Goal: Task Accomplishment & Management: Complete application form

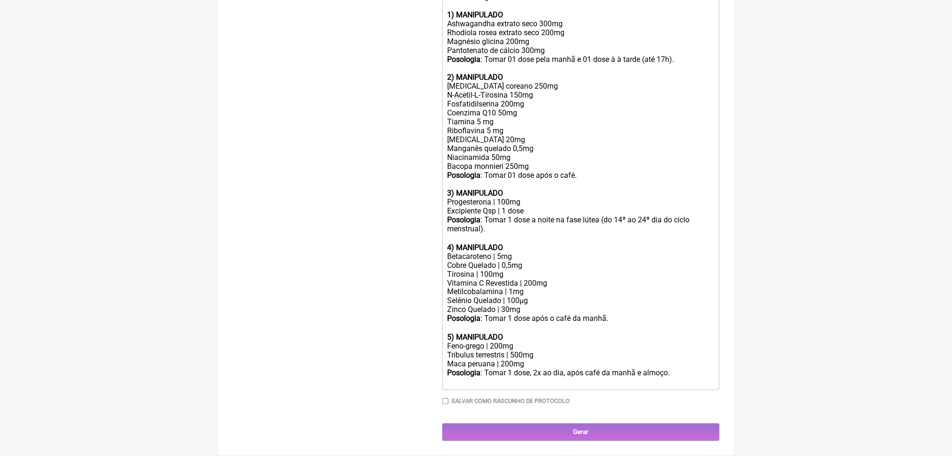
scroll to position [549, 0]
click at [492, 387] on div "Posologia : Tomar 1 dose, 2x ao dia, após café da manhã e almoço." at bounding box center [580, 378] width 267 height 18
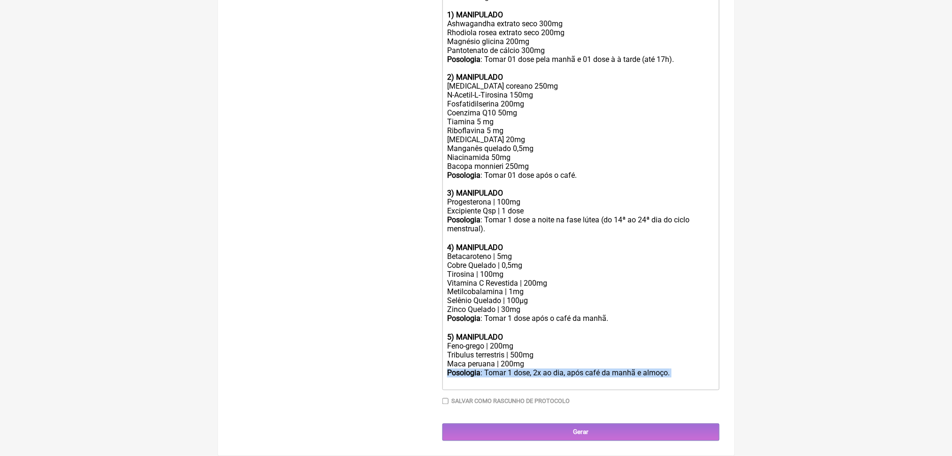
click at [492, 387] on div "Posologia : Tomar 1 dose, 2x ao dia, após café da manhã e almoço." at bounding box center [580, 378] width 267 height 18
click at [554, 279] on div "Vitamina C Revestida | 200mg" at bounding box center [580, 283] width 267 height 9
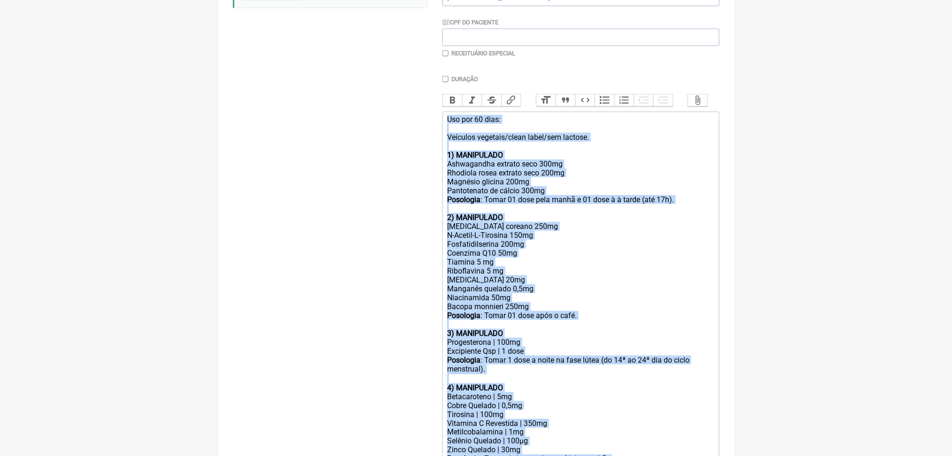
scroll to position [206, 0]
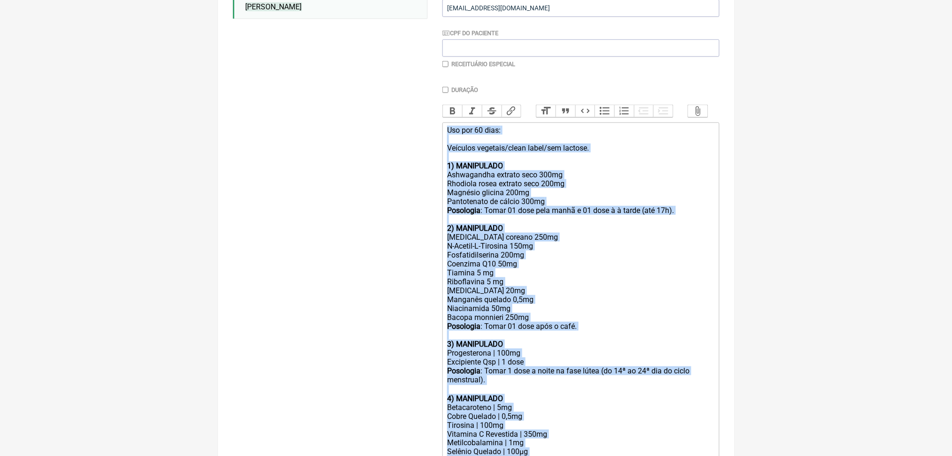
drag, startPoint x: 499, startPoint y: 408, endPoint x: 453, endPoint y: 206, distance: 207.6
click at [453, 206] on trix-editor "Uso por 60 dias: Veículos vegetais/clean label/sem lactose. 1) MANIPULADO Ashwa…" at bounding box center [580, 332] width 277 height 419
copy trix-editor "Uso por 60 dias: Veículos vegetais/clean label/sem lactose. 1) MANIPULADO Ashwa…"
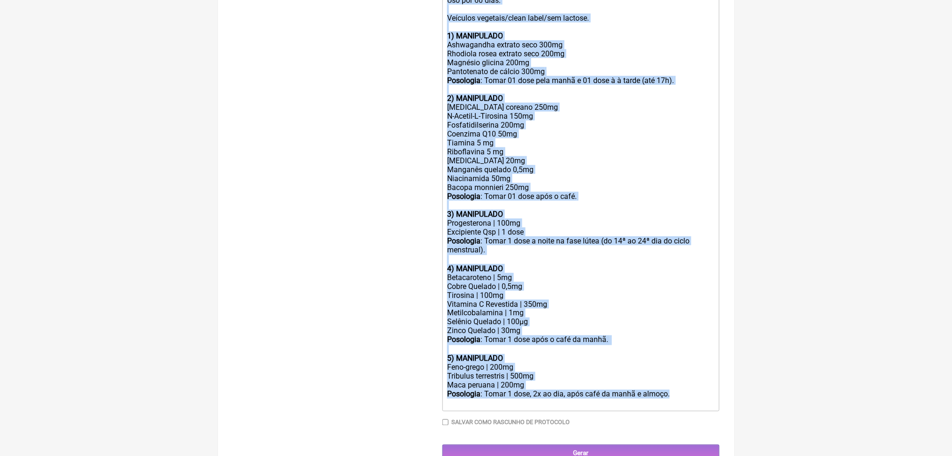
scroll to position [340, 0]
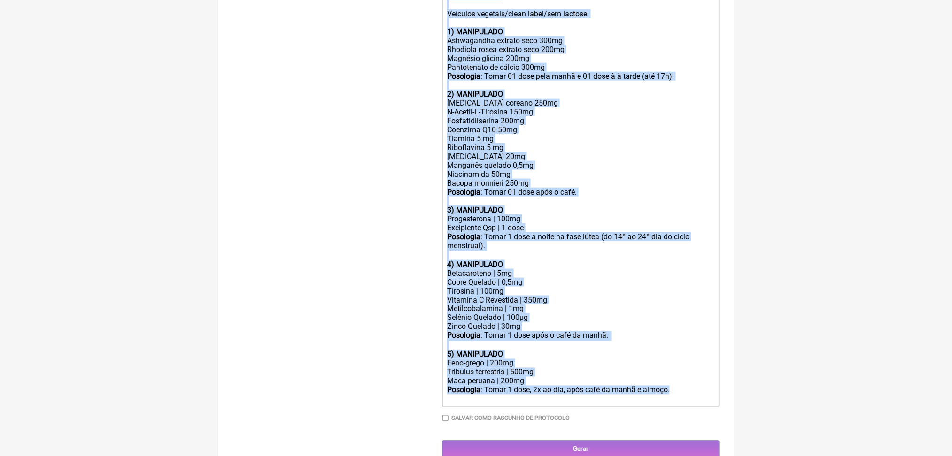
click at [518, 206] on div "2) MANIPULADO Ginseng coreano 250mg N-Acetil-L-Tirosina 150mg Fosfatidilserina …" at bounding box center [580, 148] width 267 height 116
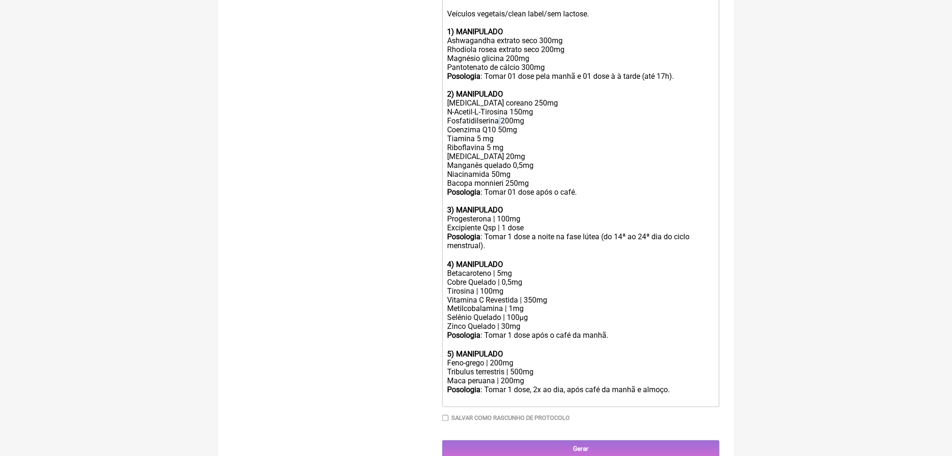
click at [518, 206] on div "2) MANIPULADO Ginseng coreano 250mg N-Acetil-L-Tirosina 150mg Fosfatidilserina …" at bounding box center [580, 148] width 267 height 116
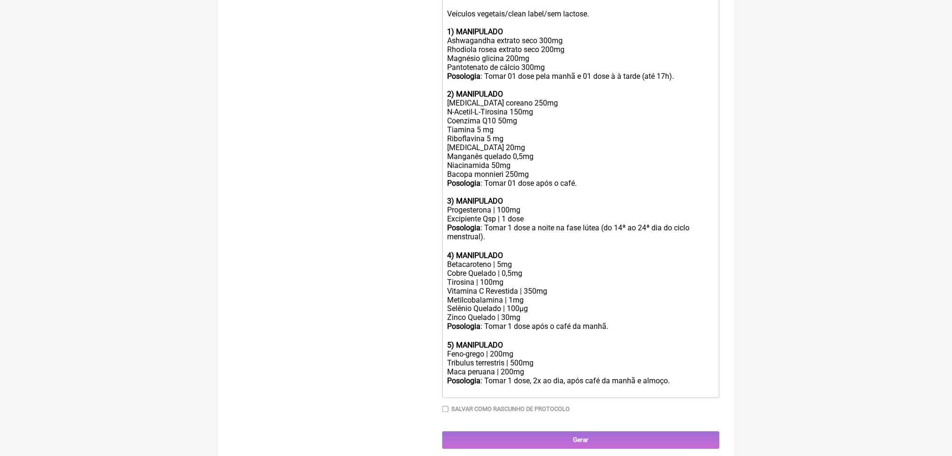
click at [520, 197] on div "2) MANIPULADO Ginseng coreano 250mg N-Acetil-L-Tirosina 150mg Coenzima Q10 50mg…" at bounding box center [580, 143] width 267 height 107
copy div "Bacopa monnieri 250mg"
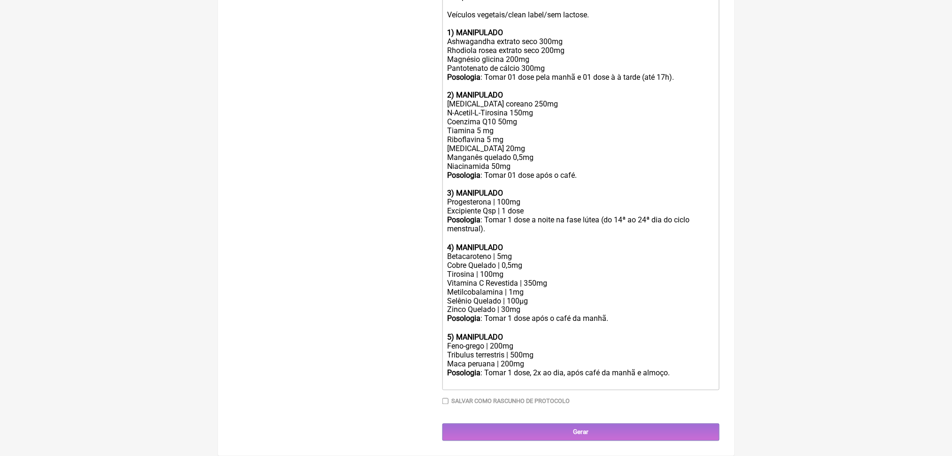
click at [572, 189] on div "2) MANIPULADO Ginseng coreano 250mg N-Acetil-L-Tirosina 150mg Coenzima Q10 50mg…" at bounding box center [580, 140] width 267 height 98
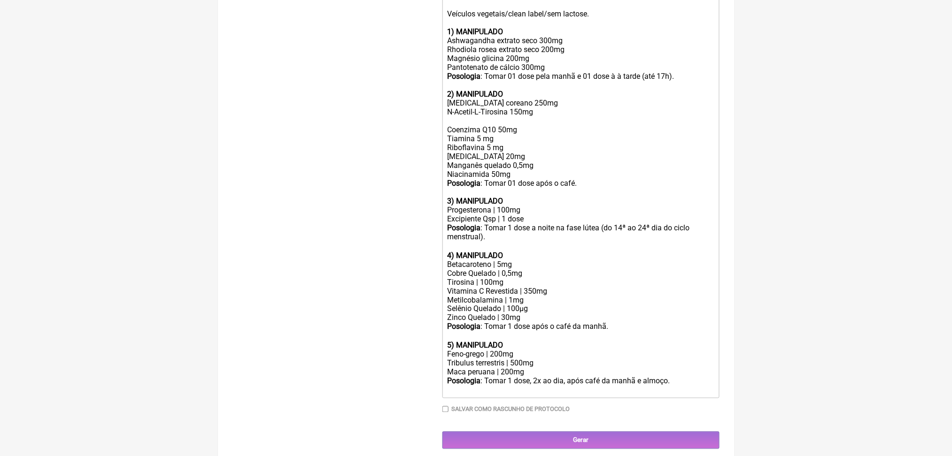
paste trix-editor "Bacopa monnieri 250mg<br>"
click at [525, 197] on div "2) MANIPULADO Ginseng coreano 250mg N-Acetil-L-Tirosina 150mg Bacopa monnieri 2…" at bounding box center [580, 143] width 267 height 107
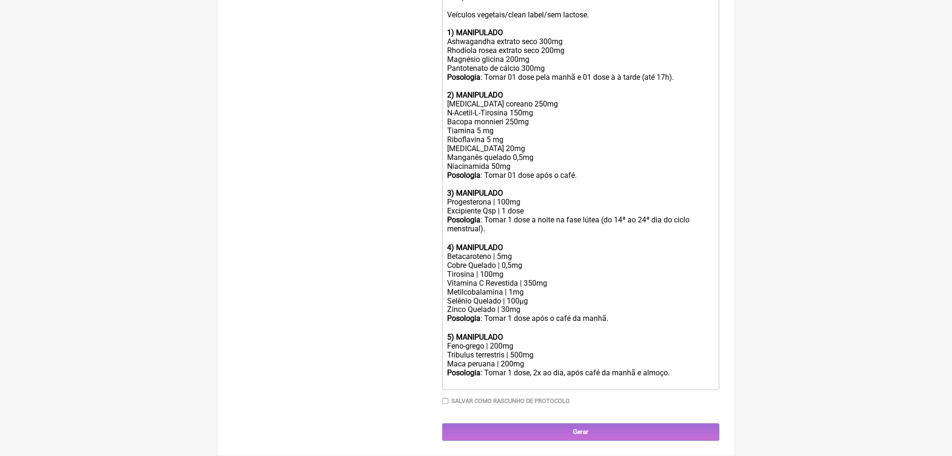
type trix-editor "<div>Uso por 60 dias:<br><br>Veículos vegetais/clean label/sem lactose.<br><br>…"
click at [266, 173] on div "Buscar janne Protocolos Formulas Medicamentos Industrializados Suplementos / Co…" at bounding box center [330, 108] width 194 height 667
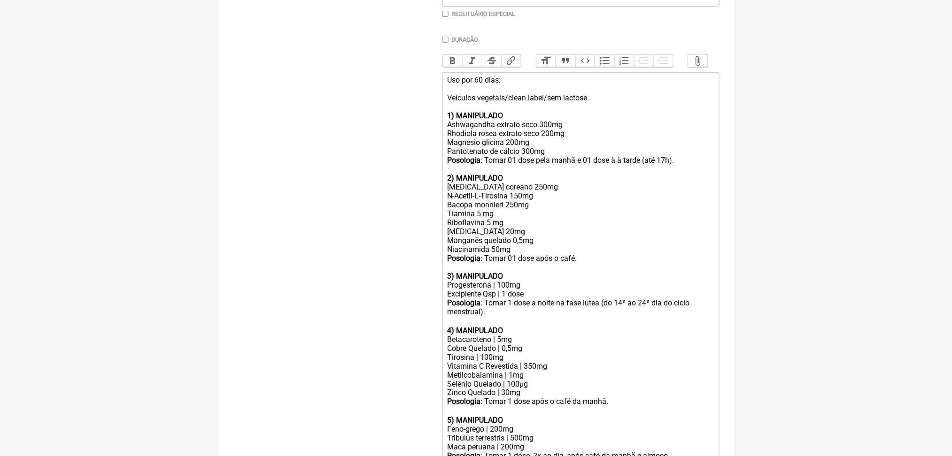
scroll to position [55, 0]
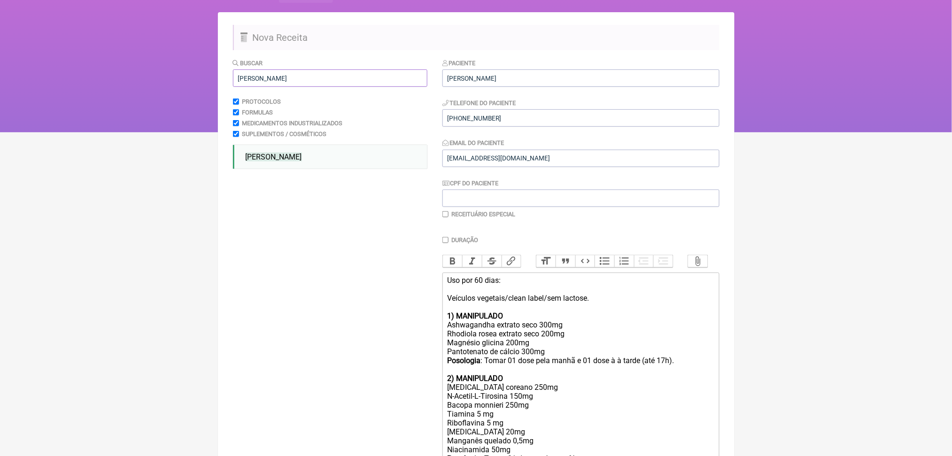
click at [319, 87] on input "janne" at bounding box center [330, 77] width 194 height 17
type input "j"
type input "berberina"
click at [175, 128] on nav "FormulApp (Clínica Balance - Dra. Bruna Scalco) Sair Pacientes Receitas Protoco…" at bounding box center [476, 39] width 952 height 188
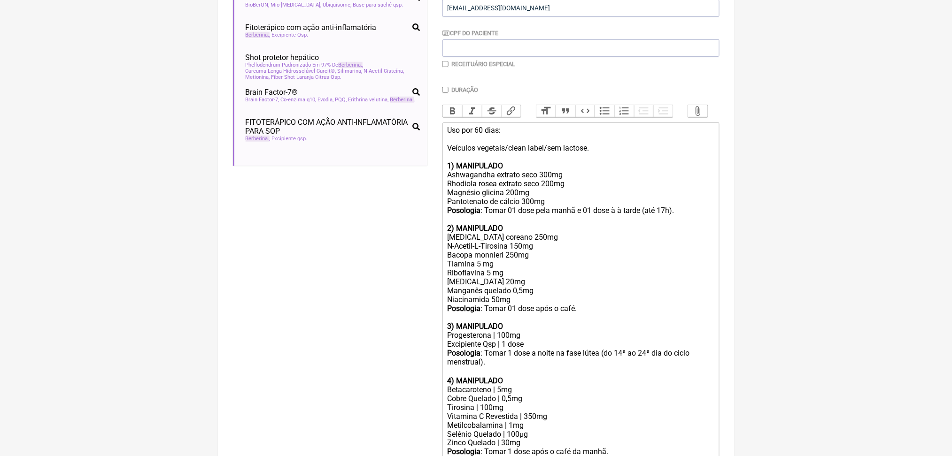
scroll to position [0, 0]
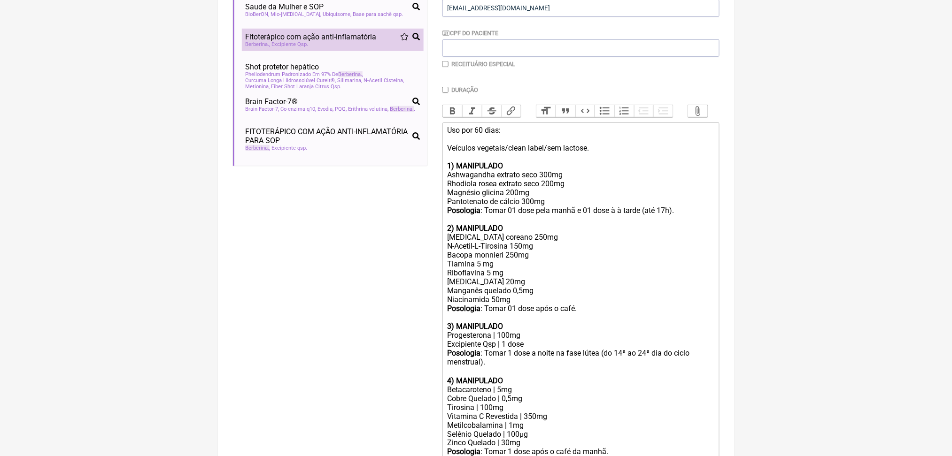
click at [292, 41] on span "Fitoterápico com ação anti-inflamatória" at bounding box center [311, 36] width 131 height 9
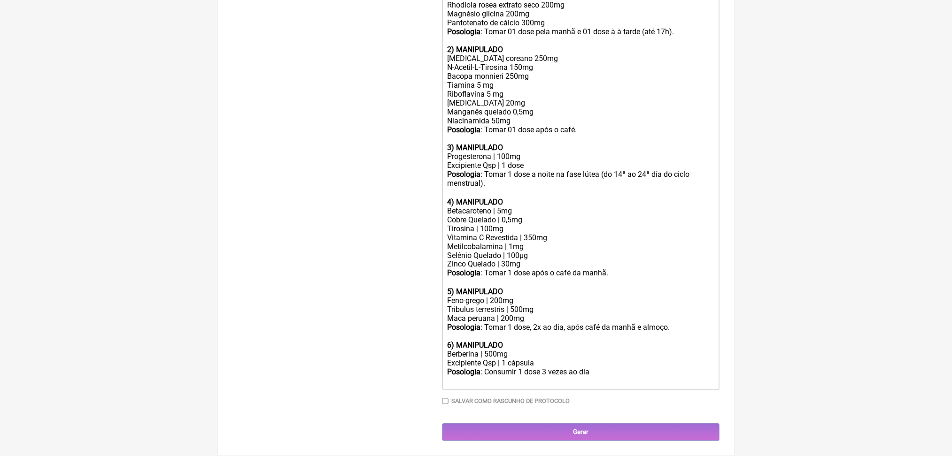
paste trix-editor "Mio-inositol | 2g<br><br></div><div><br>D-Chiro-inositol | 50mg<br><br></div><d…"
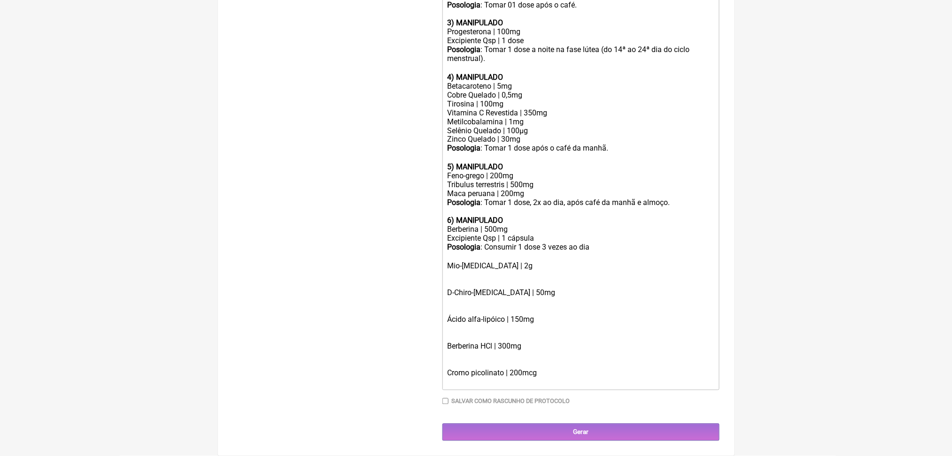
click at [510, 275] on div "Posologia : Consumir 1 dose 3 vezes ao dia ㅤ Mio-inositol | 2g" at bounding box center [580, 261] width 267 height 37
click at [508, 333] on div "Ácido alfa-lipóico | 150mg" at bounding box center [580, 320] width 267 height 27
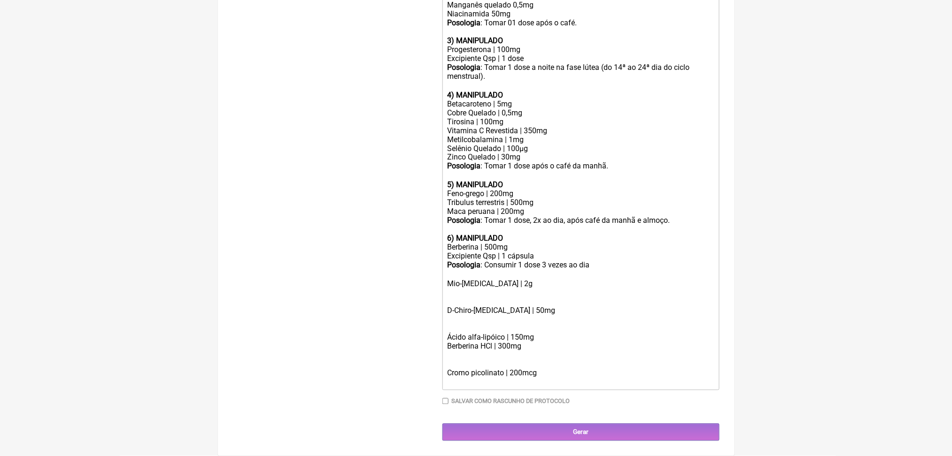
click at [508, 360] on div "Berberina HCl | 300mg" at bounding box center [580, 351] width 267 height 18
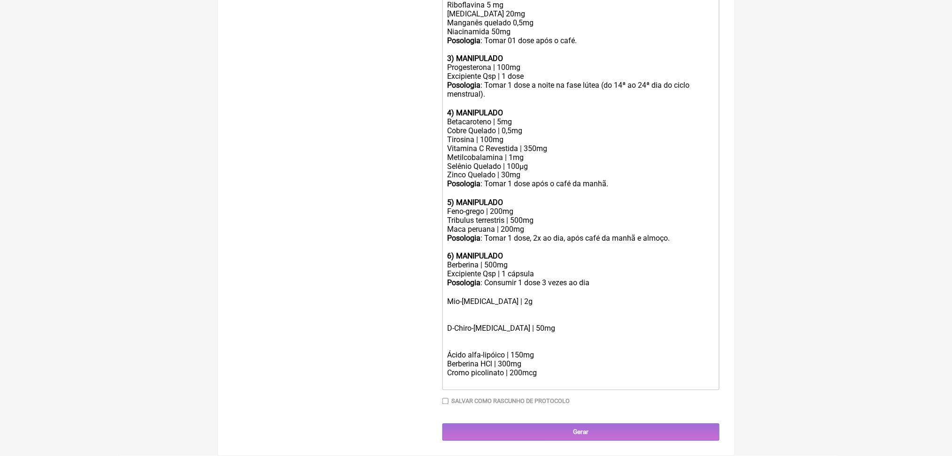
click at [481, 319] on div "D-Chiro-[MEDICAL_DATA] | 50mg" at bounding box center [580, 328] width 267 height 27
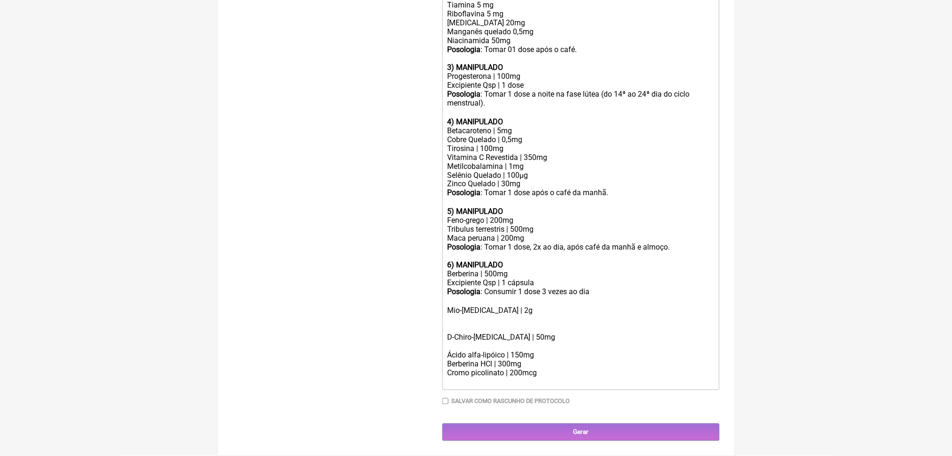
scroll to position [720, 0]
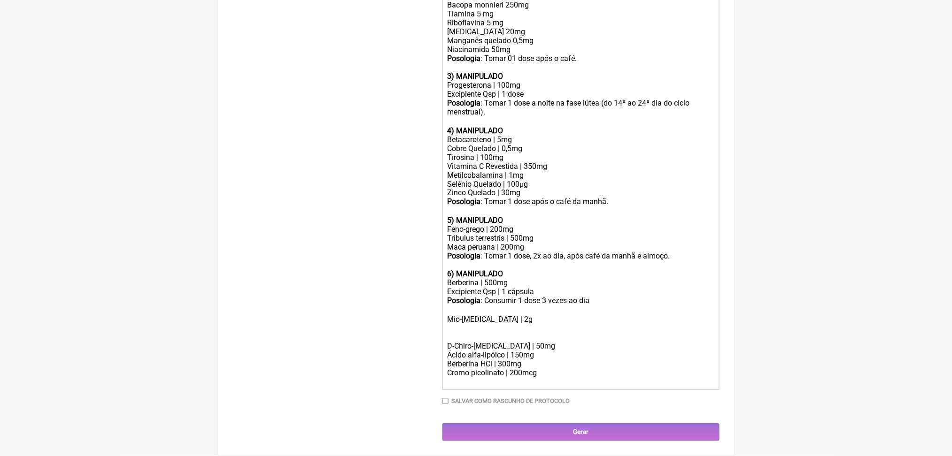
click at [459, 297] on div "Posologia : Consumir 1 dose 3 vezes ao dia ㅤ Mio-inositol | 2g" at bounding box center [580, 315] width 267 height 37
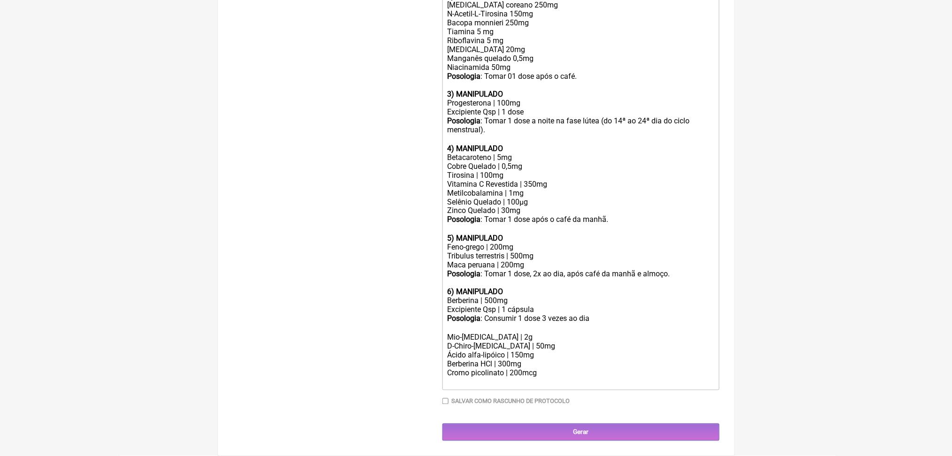
scroll to position [697, 0]
click at [531, 315] on div "Posologia : Consumir 1 dose 3 vezes ao dia ㅤ Mio-inositol | 2g D-Chiro-inositol…" at bounding box center [580, 338] width 267 height 46
click at [530, 315] on div "Posologia : Consumir 1 dose 3 vezes ao dia ㅤ Mio-inositol | 2g D-Chiro-inositol…" at bounding box center [580, 338] width 267 height 46
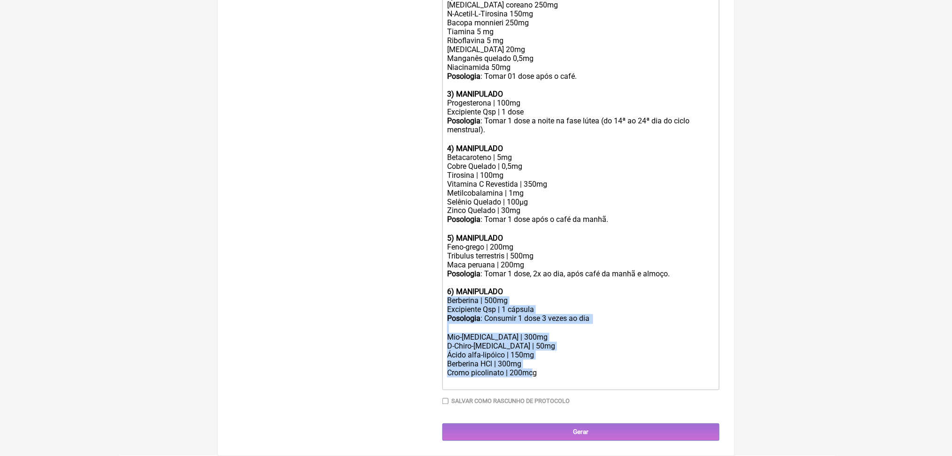
drag, startPoint x: 561, startPoint y: 353, endPoint x: 442, endPoint y: 262, distance: 149.5
click at [442, 262] on form "Buscar berberina Protocolos Formulas Medicamentos Industrializados Suplementos …" at bounding box center [476, 59] width 486 height 766
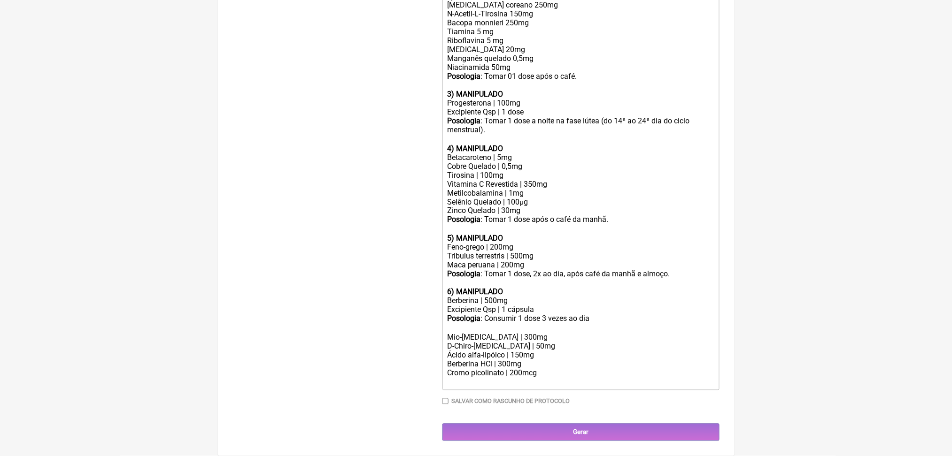
scroll to position [604, 0]
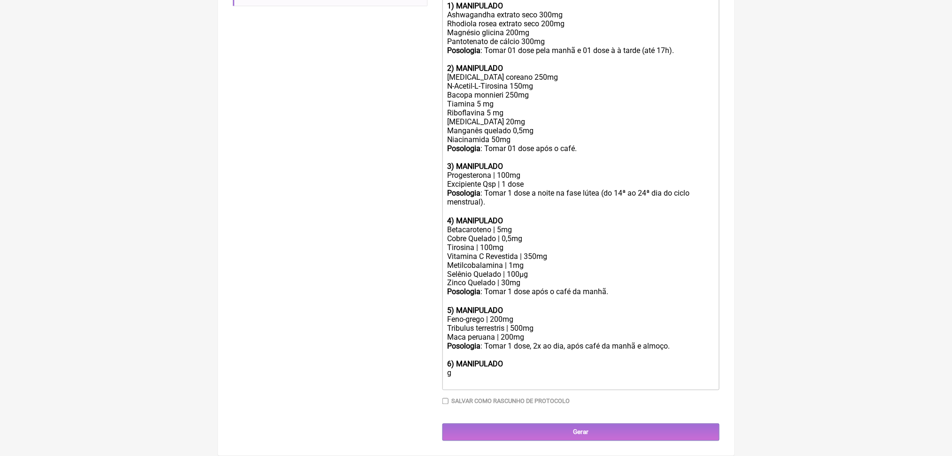
click at [477, 369] on div "g" at bounding box center [580, 378] width 267 height 18
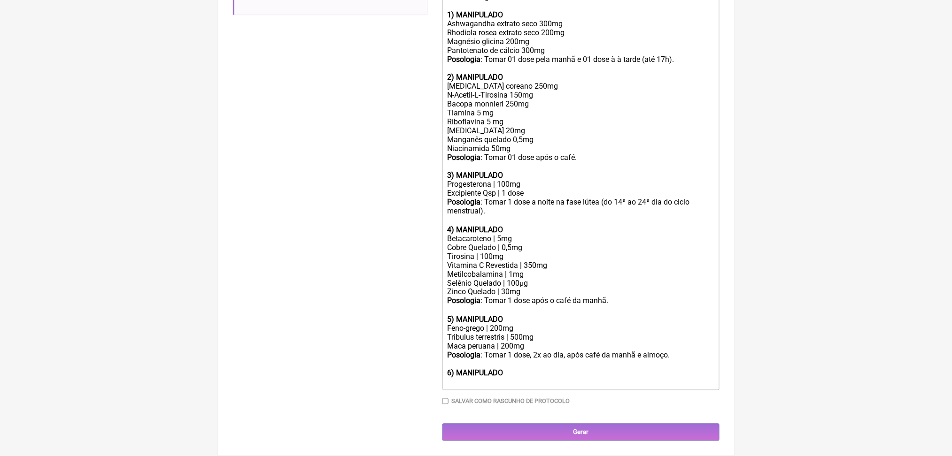
scroll to position [592, 0]
drag, startPoint x: 560, startPoint y: 319, endPoint x: 604, endPoint y: 319, distance: 44.1
click at [604, 351] on div "Posologia : Tomar 1 dose, 2x ao dia, após café da manhã e almoço." at bounding box center [580, 360] width 267 height 18
click at [546, 369] on div "6) MANIPULADO" at bounding box center [580, 373] width 267 height 9
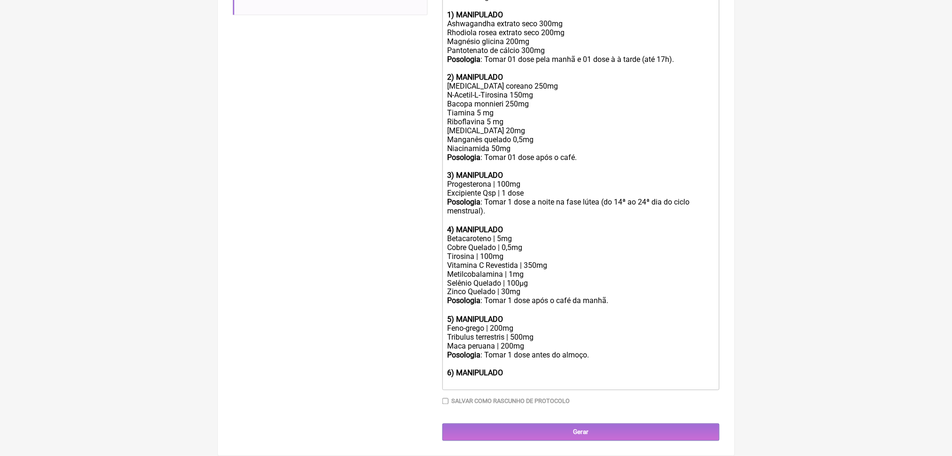
scroll to position [592, 0]
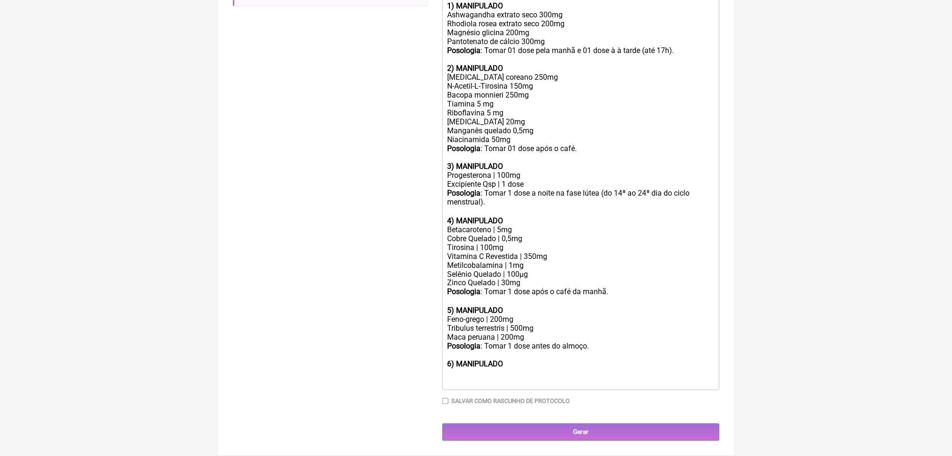
paste trix-editor "ul><li><br>Mio-inositol | 2g<br><br></li><li><br>D-Chiro-inositol | 50mg<br><br…"
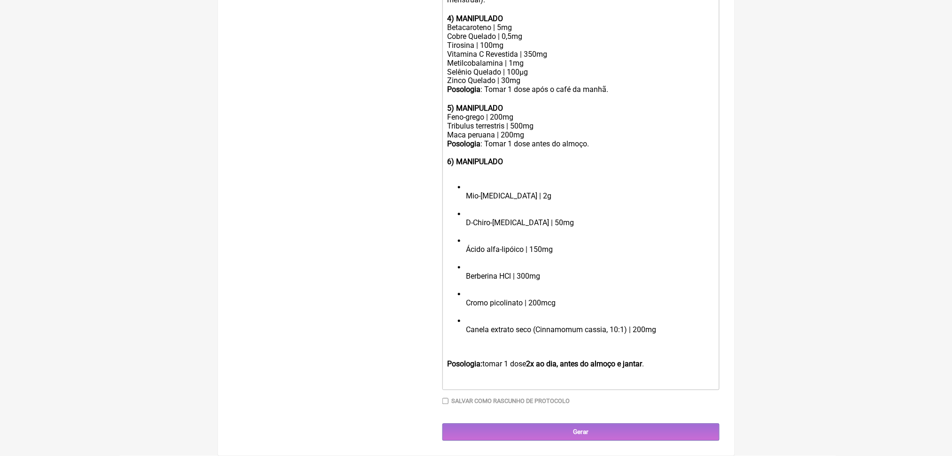
click at [469, 336] on ul "Mio-inositol | 2g D-Chiro-inositol | 50mg Ácido alfa-lipóico | 150mg Berberina …" at bounding box center [580, 263] width 267 height 161
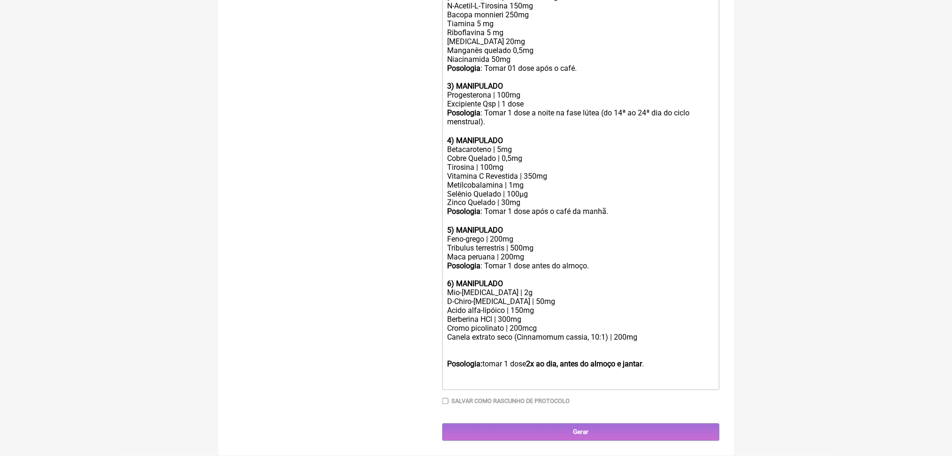
click at [545, 351] on div "6) MANIPULADO Mio-inositol | 2g D-Chiro-inositol | 50mg Acido alfa-lipóico | 15…" at bounding box center [580, 315] width 267 height 71
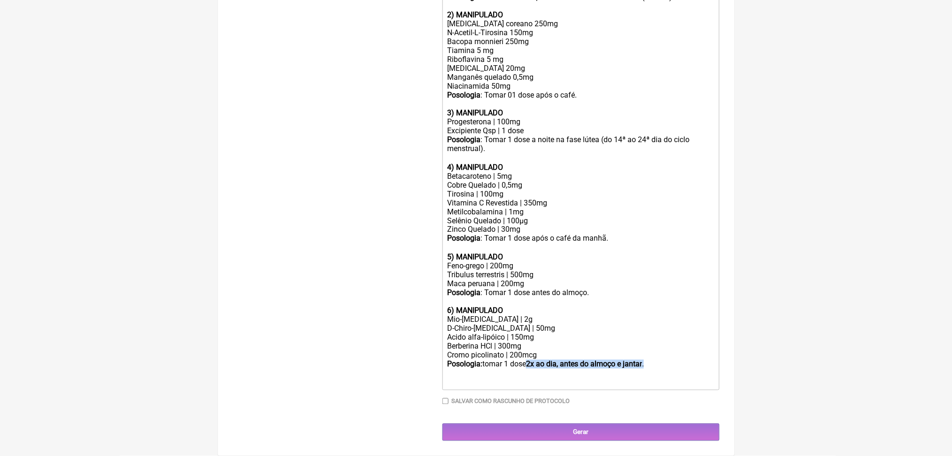
drag, startPoint x: 559, startPoint y: 362, endPoint x: 707, endPoint y: 363, distance: 147.9
click at [707, 363] on div "6) MANIPULADO Mio-inositol | 2g D-Chiro-inositol | 50mg Acido alfa-lipóico | 15…" at bounding box center [580, 342] width 267 height 71
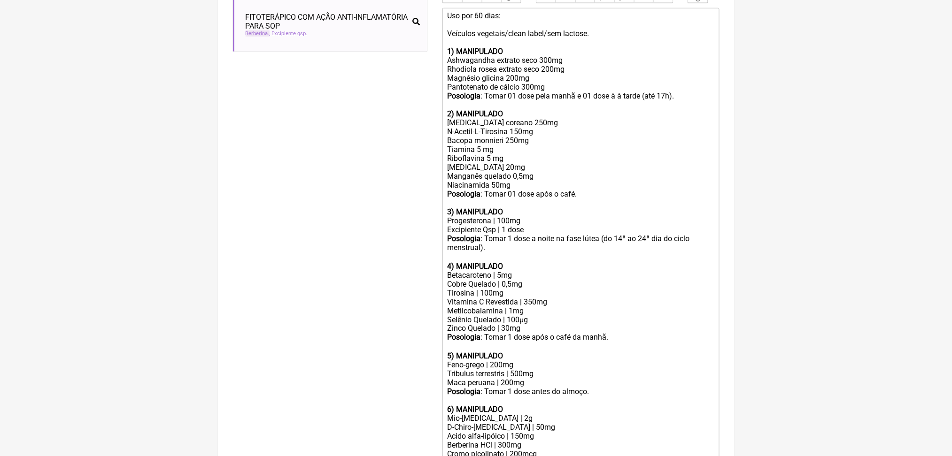
scroll to position [321, 0]
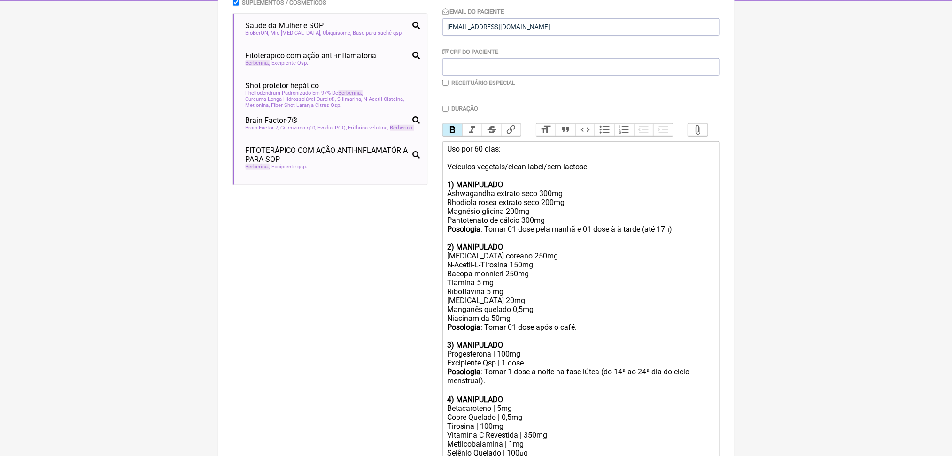
scroll to position [177, 0]
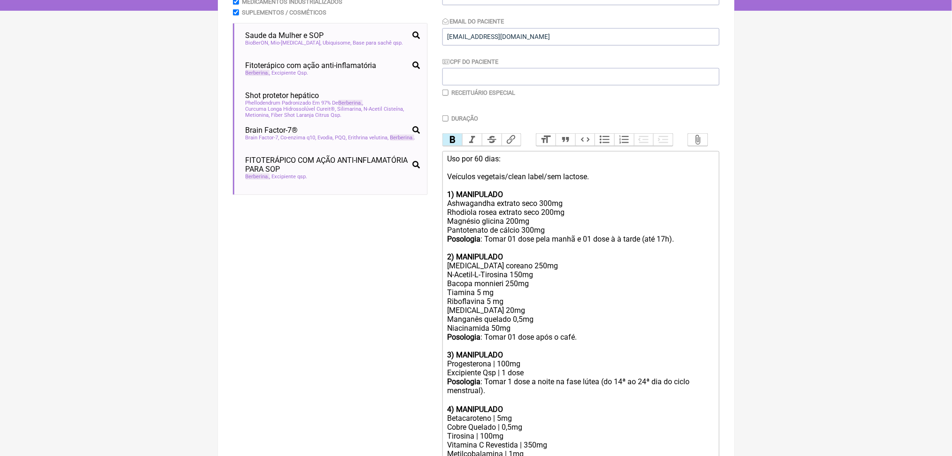
click at [462, 146] on button "Bold" at bounding box center [453, 140] width 20 height 12
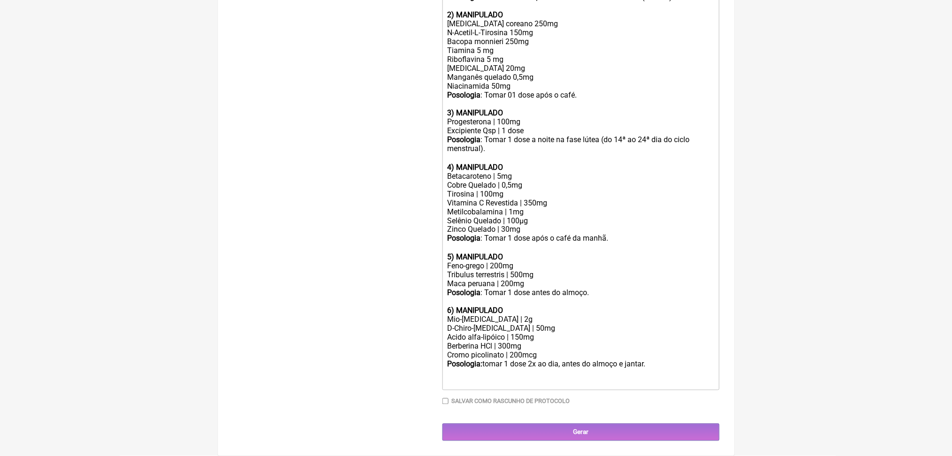
scroll to position [661, 0]
click at [509, 312] on div "6) MANIPULADO Mio-inositol | 2g D-Chiro-inositol | 50mg Acido alfa-lipóico | 15…" at bounding box center [580, 342] width 267 height 71
click at [511, 307] on div "6) MANIPULADO Mio-inositol | 2g D-Chiro-inositol | 50mg Acido alfa-lipóico | 15…" at bounding box center [580, 342] width 267 height 71
click at [487, 323] on div "6) MANIPULADO Mio-inositol | 2g D-Chiro-inositol | 50mg Acido alfa-lipóico | 15…" at bounding box center [580, 342] width 267 height 71
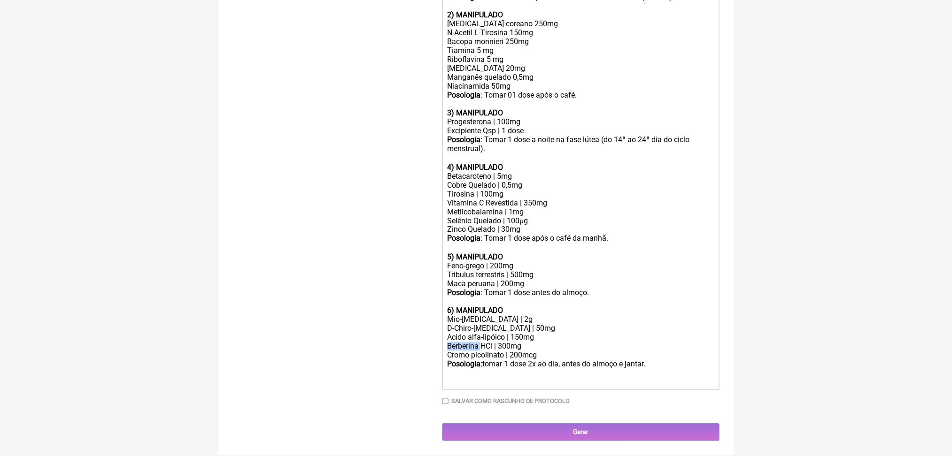
click at [487, 323] on div "6) MANIPULADO Mio-inositol | 2g D-Chiro-inositol | 50mg Acido alfa-lipóico | 15…" at bounding box center [580, 342] width 267 height 71
click at [493, 328] on div "6) MANIPULADO Mio-inositol | 2g D-Chiro-inositol | 50mg Acido alfa-lipóico | 15…" at bounding box center [580, 342] width 267 height 71
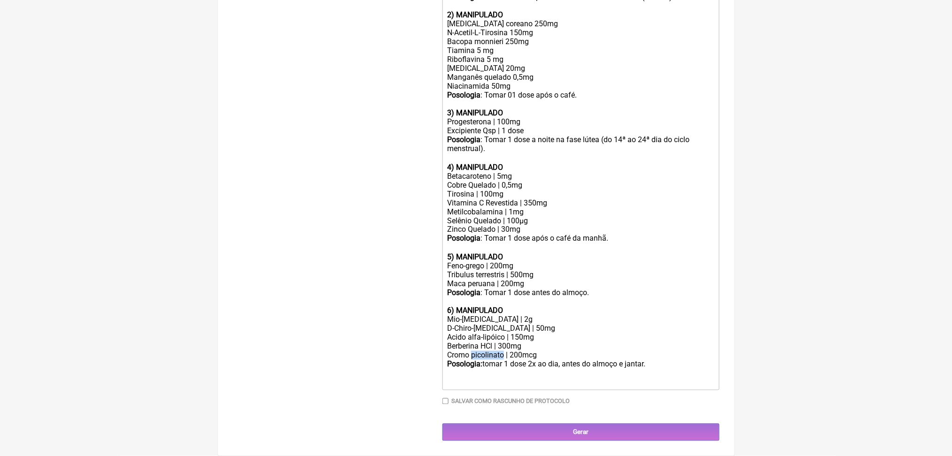
click at [493, 328] on div "6) MANIPULADO Mio-inositol | 2g D-Chiro-inositol | 50mg Acido alfa-lipóico | 15…" at bounding box center [580, 342] width 267 height 71
click at [486, 311] on div "6) MANIPULADO Mio-inositol | 2g D-Chiro-inositol | 50mg Acido alfa-lipóico | 15…" at bounding box center [580, 342] width 267 height 71
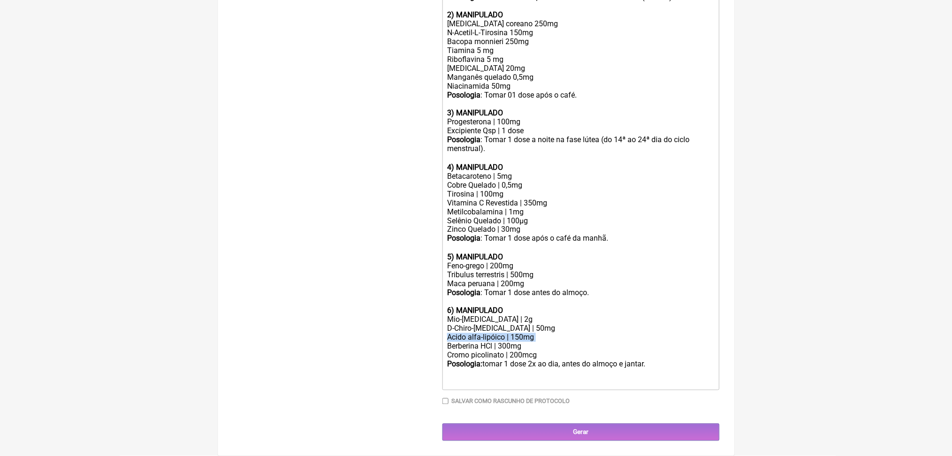
click at [483, 307] on div "6) MANIPULADO Mio-inositol | 2g D-Chiro-inositol | 50mg Acido alfa-lipóico | 15…" at bounding box center [580, 342] width 267 height 71
click at [485, 323] on div "6) MANIPULADO Mio-inositol | 2g D-Chiro-inositol | 50mg Acido alfa-lipóico | 15…" at bounding box center [580, 342] width 267 height 71
click at [494, 310] on div "6) MANIPULADO Mio-inositol | 2g D-Chiro-inositol | 50mg Acido alfa-lipóico | 15…" at bounding box center [580, 342] width 267 height 71
click at [493, 307] on div "6) MANIPULADO Mio-inositol | 2g D-Chiro-inositol | 50mg Acido alfa-lipóico | 15…" at bounding box center [580, 342] width 267 height 71
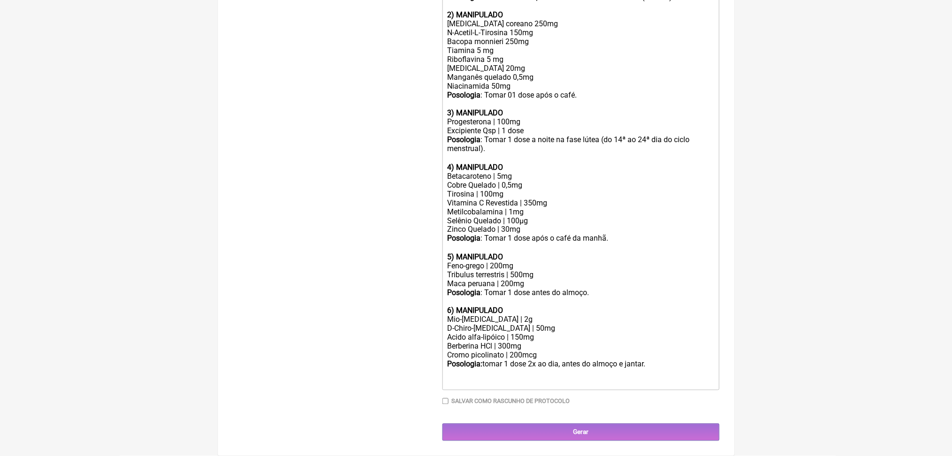
click at [492, 307] on div "6) MANIPULADO Mio-inositol | 2g D-Chiro-inositol | 50mg Acido alfa-lipóico | 15…" at bounding box center [580, 342] width 267 height 71
click at [476, 307] on div "6) MANIPULADO Mio-inositol | 2g D-Chiro-inositol | 50mg Acido alfa-lipóico | 15…" at bounding box center [580, 342] width 267 height 71
click at [489, 307] on div "6) MANIPULADO Mio-inositol | 2g D-Chiro-inositol | 50mg Acido alfa-lipóico | 15…" at bounding box center [580, 342] width 267 height 71
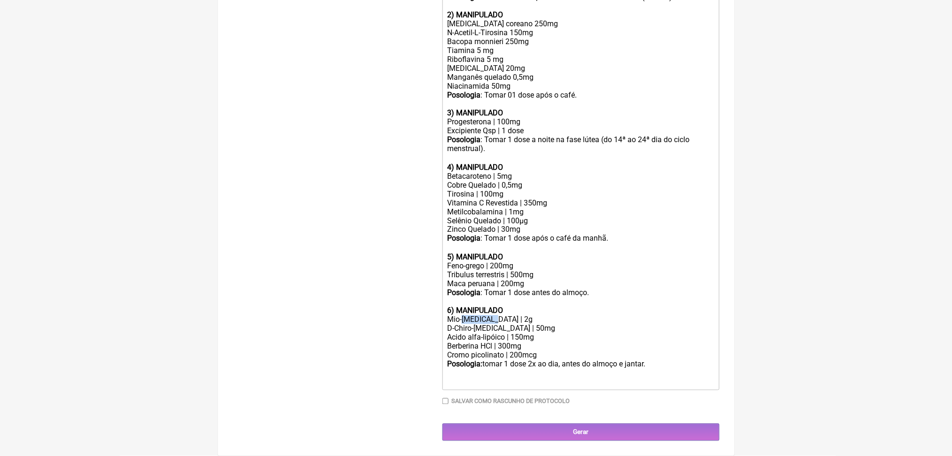
click at [489, 307] on div "6) MANIPULADO Mio-inositol | 2g D-Chiro-inositol | 50mg Acido alfa-lipóico | 15…" at bounding box center [580, 342] width 267 height 71
click at [463, 307] on div "6) MANIPULADO Mio-inositol | 2g D-Chiro-inositol | 50mg Acido alfa-lipóico | 15…" at bounding box center [580, 342] width 267 height 71
click at [512, 307] on div "6) MANIPULADO Mio-inositol | 2g D-Chiro-inositol | 50mg Acido alfa-lipóico | 15…" at bounding box center [580, 342] width 267 height 71
click at [508, 307] on div "6) MANIPULADO Mio-inositol | 2g D-Chiro-inositol | 50mg Acido alfa-lipóico | 15…" at bounding box center [580, 342] width 267 height 71
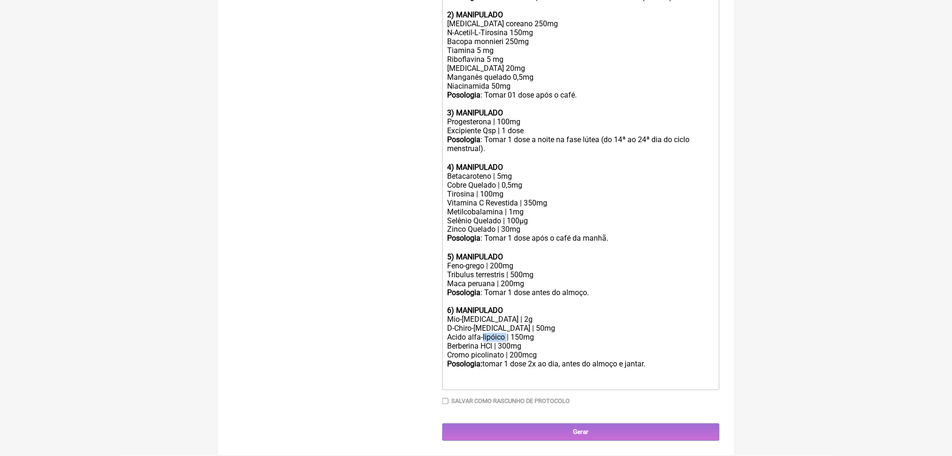
click at [508, 307] on div "6) MANIPULADO Mio-inositol | 2g D-Chiro-inositol | 50mg Acido alfa-lipóico | 15…" at bounding box center [580, 342] width 267 height 71
click at [459, 307] on div "6) MANIPULADO Mio-inositol | 2g D-Chiro-inositol | 50mg Acido alfa-lipóico | 15…" at bounding box center [580, 342] width 267 height 71
click at [473, 307] on div "6) MANIPULADO Mio-inositol | 2g D-Chiro-inositol | 50mg Acido alfa-lipóico | 15…" at bounding box center [580, 342] width 267 height 71
click at [466, 307] on div "6) MANIPULADO Mio-inositol | 2g D-Chiro-inositol | 50mg Acido alfa-lipóico | 15…" at bounding box center [580, 342] width 267 height 71
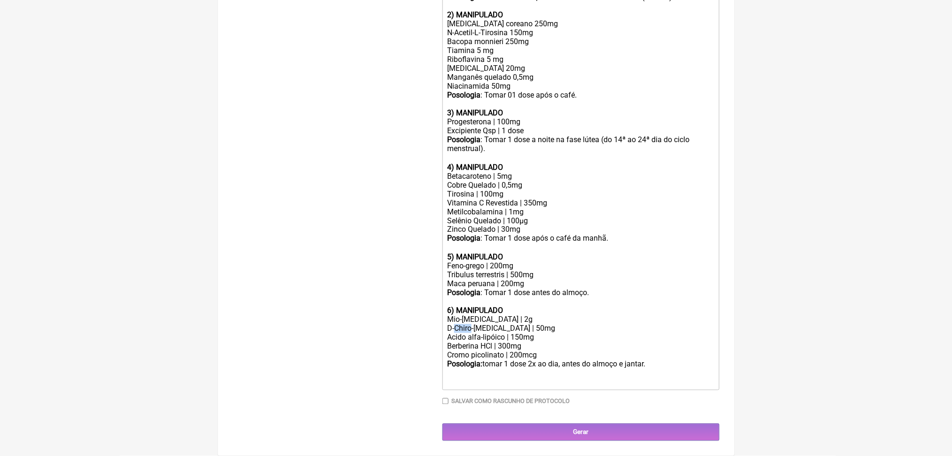
click at [466, 307] on div "6) MANIPULADO Mio-inositol | 2g D-Chiro-inositol | 50mg Acido alfa-lipóico | 15…" at bounding box center [580, 342] width 267 height 71
drag, startPoint x: 566, startPoint y: 308, endPoint x: 443, endPoint y: 294, distance: 123.3
click at [443, 294] on form "Buscar berberina Protocolos Formulas Medicamentos Industrializados Suplementos …" at bounding box center [476, 67] width 486 height 747
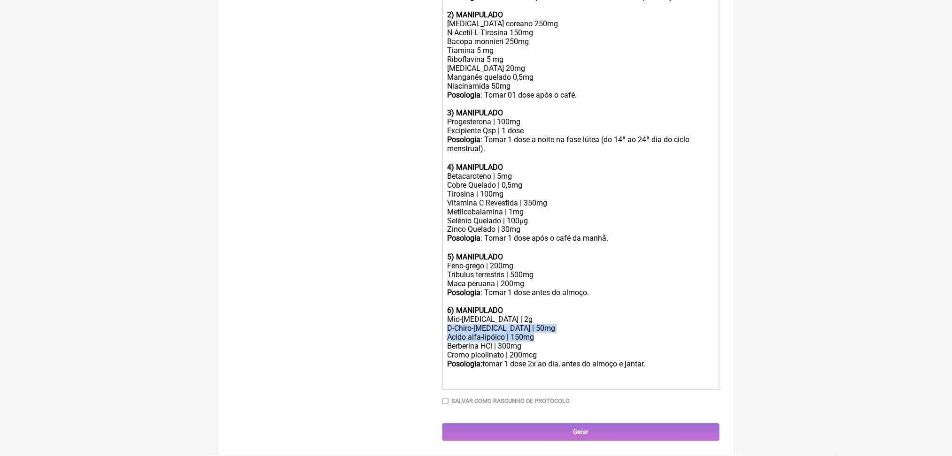
click at [460, 307] on div "6) MANIPULADO Mio-inositol | 2g D-Chiro-inositol | 50mg Acido alfa-lipóico | 15…" at bounding box center [580, 342] width 267 height 71
click at [472, 307] on div "6) MANIPULADO Mio-inositol | 2g D-Chiro-inositol | 50mg Acido alfa-lipóico | 15…" at bounding box center [580, 342] width 267 height 71
click at [494, 307] on div "6) MANIPULADO Mio-inositol | 2g D-Chiro-inositol | 50mg Acido alfa-lipóico | 15…" at bounding box center [580, 342] width 267 height 71
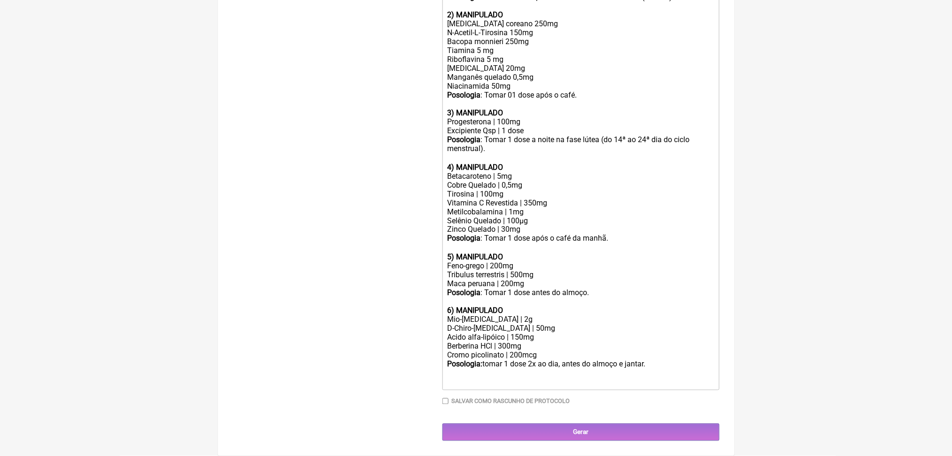
click at [517, 307] on div "6) MANIPULADO Mio-inositol | 2g D-Chiro-inositol | 50mg Acido alfa-lipóico | 15…" at bounding box center [580, 342] width 267 height 71
click at [531, 307] on div "6) MANIPULADO Mio-inositol | 300mg D-Chiro-inositol | 50mg Acido alfa-lipóico |…" at bounding box center [580, 342] width 267 height 71
click at [511, 307] on div "6) MANIPULADO Mio-inositol | 300mg D-Chiro-inositol | 50mg Acido alfa-lipóico |…" at bounding box center [580, 342] width 267 height 71
click at [664, 378] on div at bounding box center [580, 382] width 267 height 9
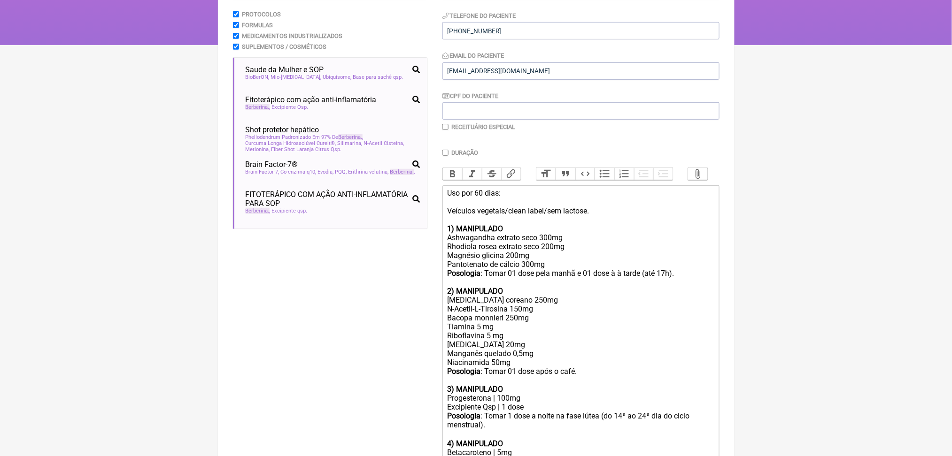
scroll to position [0, 0]
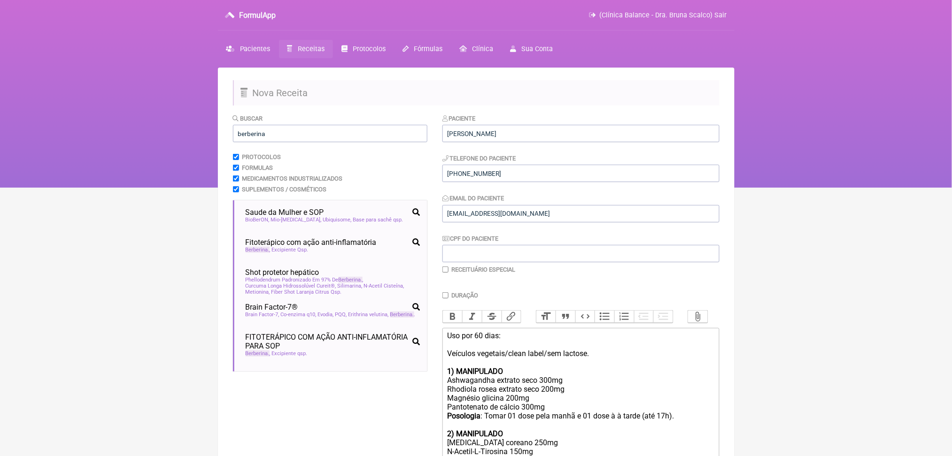
drag, startPoint x: 705, startPoint y: 365, endPoint x: 448, endPoint y: 404, distance: 260.3
copy trix-editor "Uso por 60 dias: Veículos vegetais/clean label/sem lactose. 1) MANIPULADO Ashwa…"
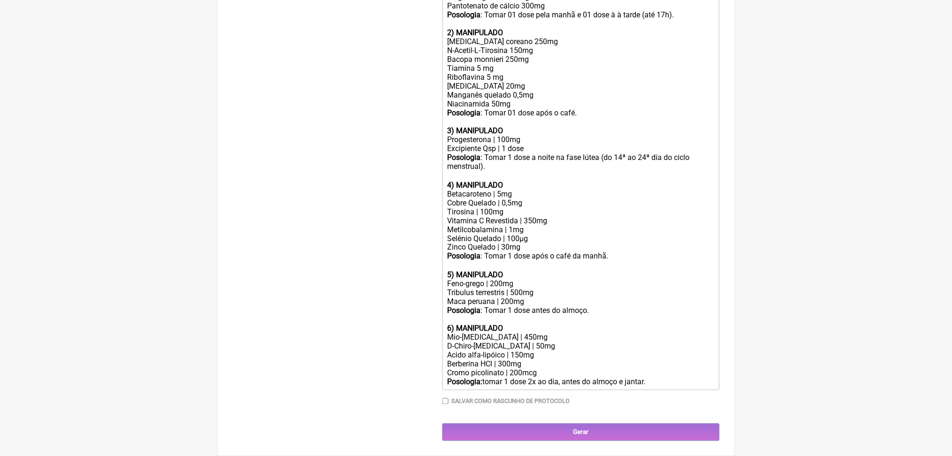
scroll to position [418, 0]
click at [514, 126] on div "2) MANIPULADO Ginseng coreano 250mg N-Acetil-L-Tirosina 150mg Bacopa monnieri 2…" at bounding box center [580, 77] width 267 height 98
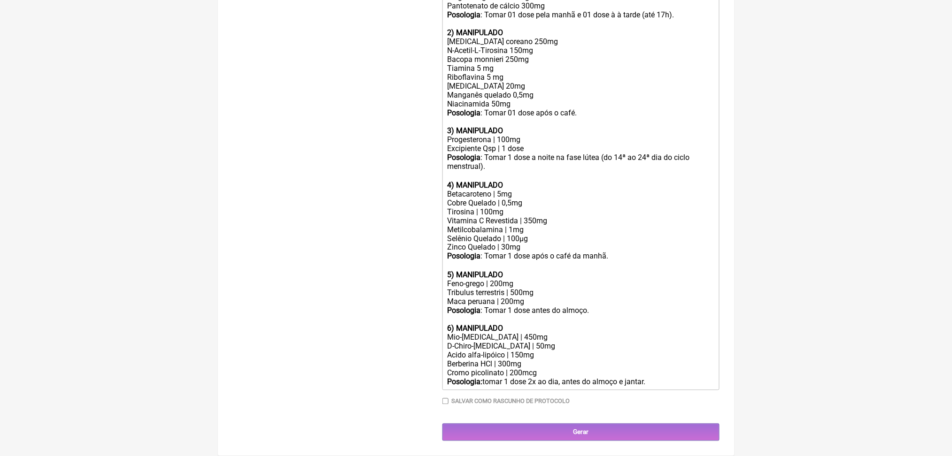
click at [494, 216] on div "Cobre Quelado | 0,5mg Tirosina | 100mg" at bounding box center [580, 208] width 267 height 18
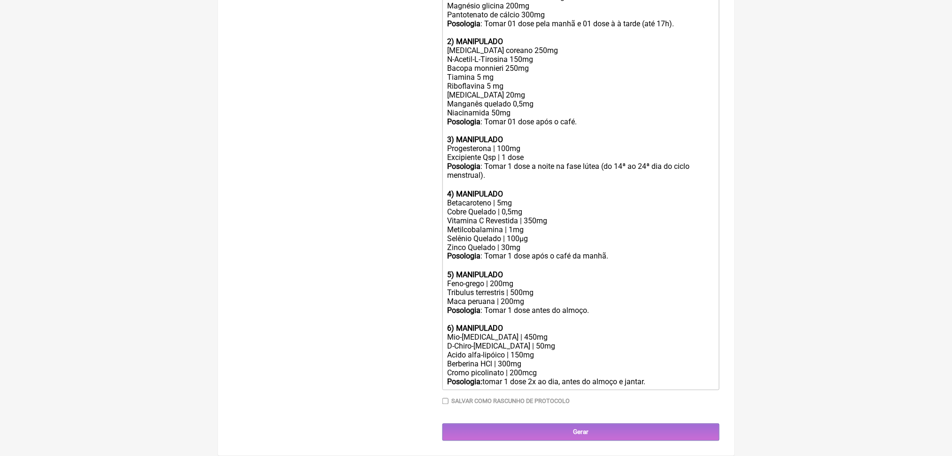
click at [553, 225] on div "Vitamina C Revestida | 350mg" at bounding box center [580, 220] width 267 height 9
type trix-editor "<div>Uso por 60 dias:<br><br>Veículos vegetais/clean label/sem lactose.<br><br>…"
click at [665, 424] on input "Gerar" at bounding box center [580, 432] width 277 height 17
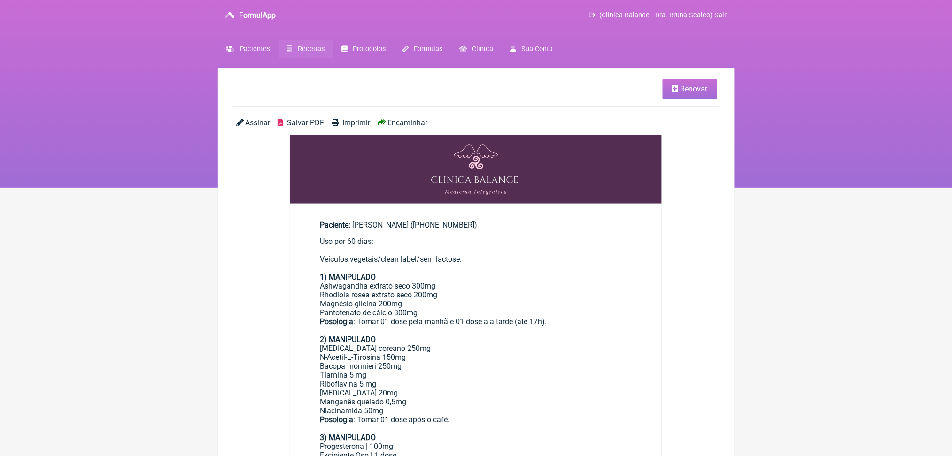
scroll to position [25, 0]
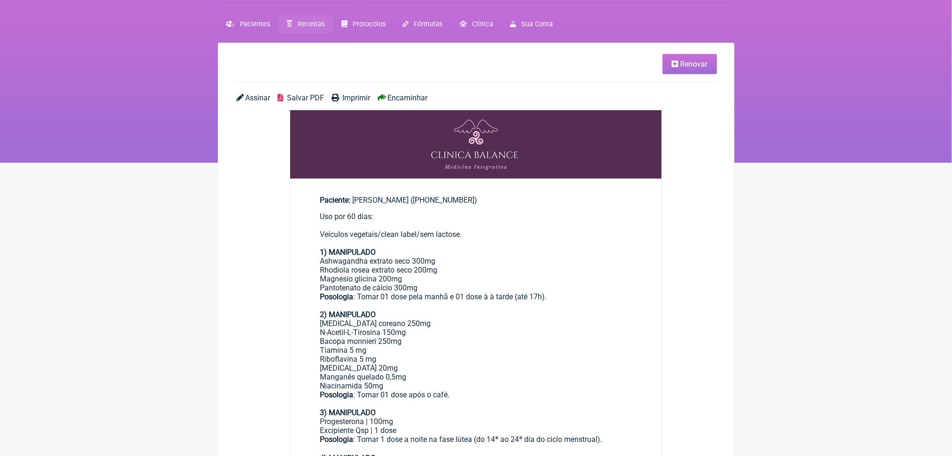
click at [324, 102] on span "Salvar PDF" at bounding box center [305, 97] width 37 height 9
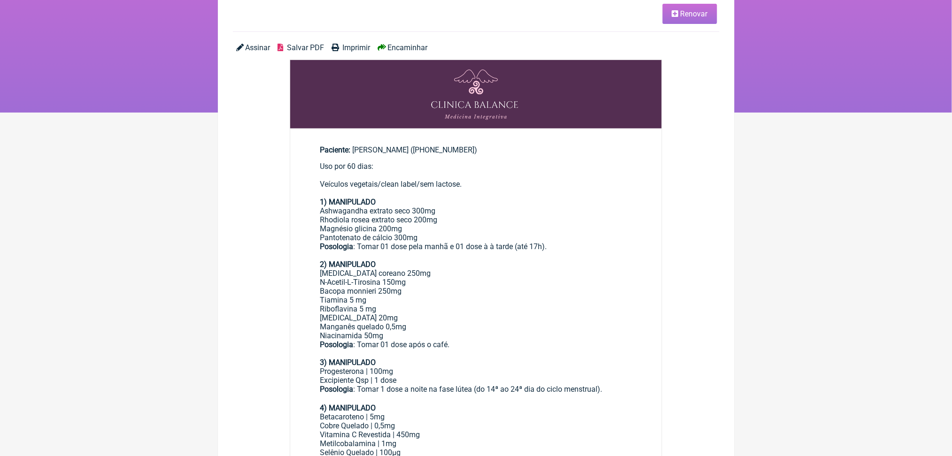
scroll to position [0, 0]
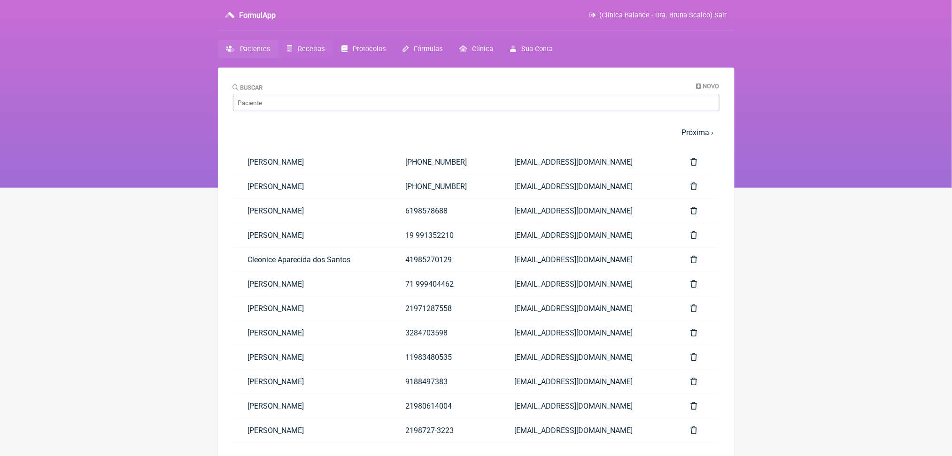
click at [324, 53] on span "Receitas" at bounding box center [311, 49] width 27 height 8
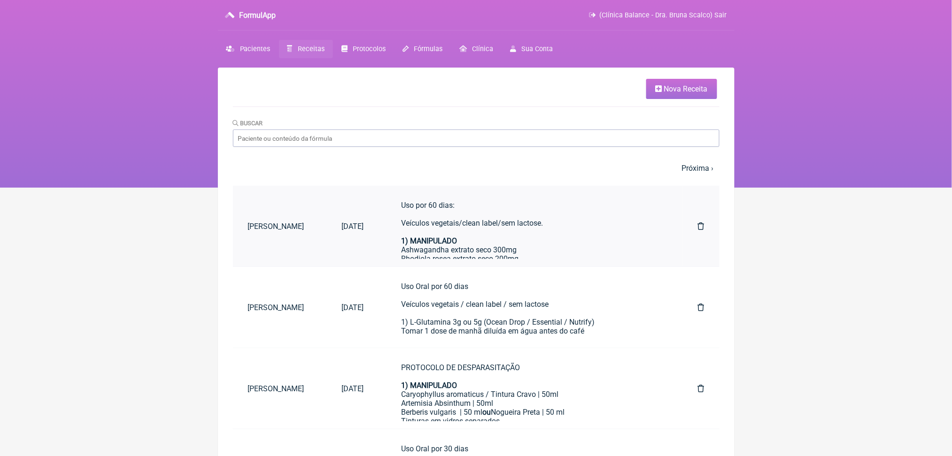
click at [485, 255] on div "Uso por 60 dias: Veículos vegetais/clean label/sem lactose. 1) MANIPULADO Ashwa…" at bounding box center [530, 250] width 259 height 98
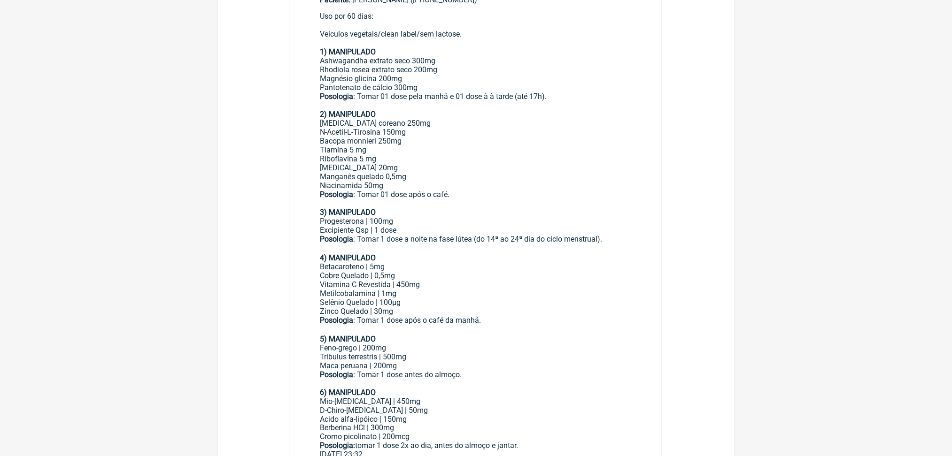
scroll to position [300, 0]
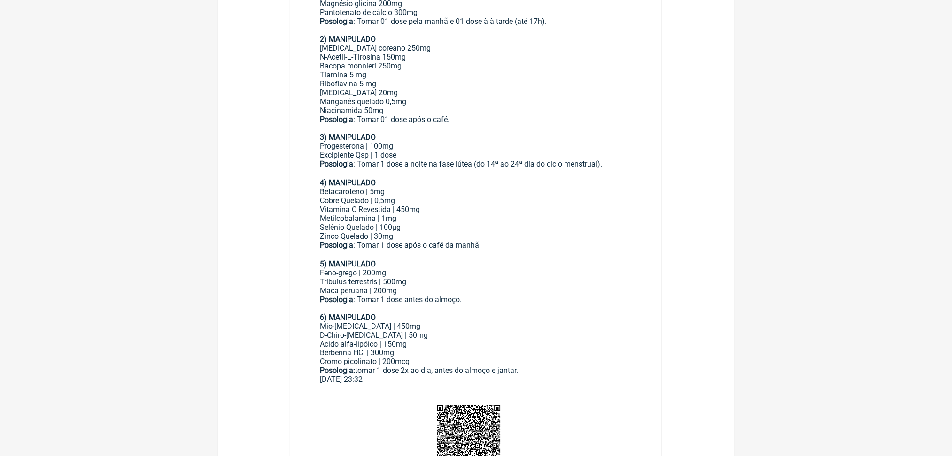
click at [386, 196] on div "Betacaroteno | 5mg" at bounding box center [476, 191] width 312 height 9
copy div "|"
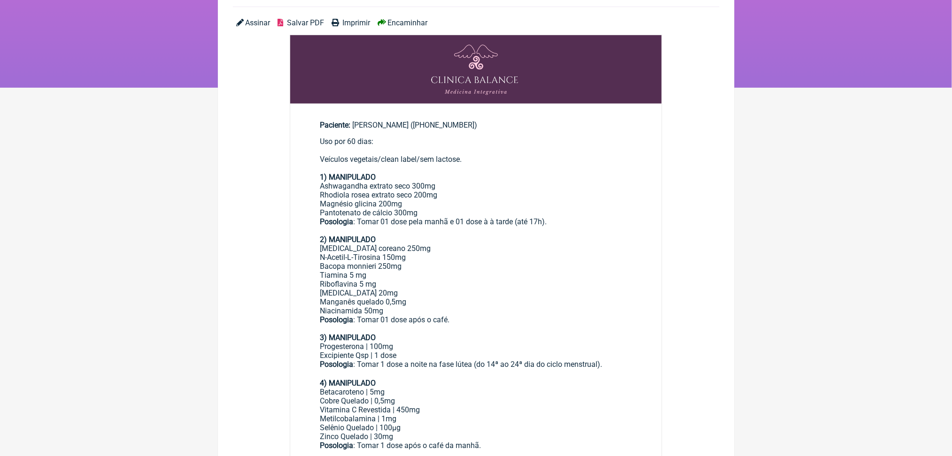
scroll to position [0, 0]
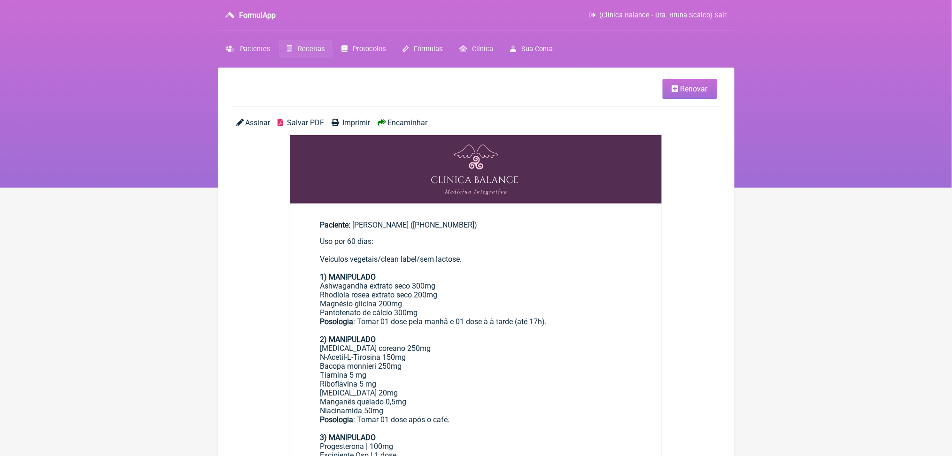
click at [324, 53] on span "Receitas" at bounding box center [311, 49] width 27 height 8
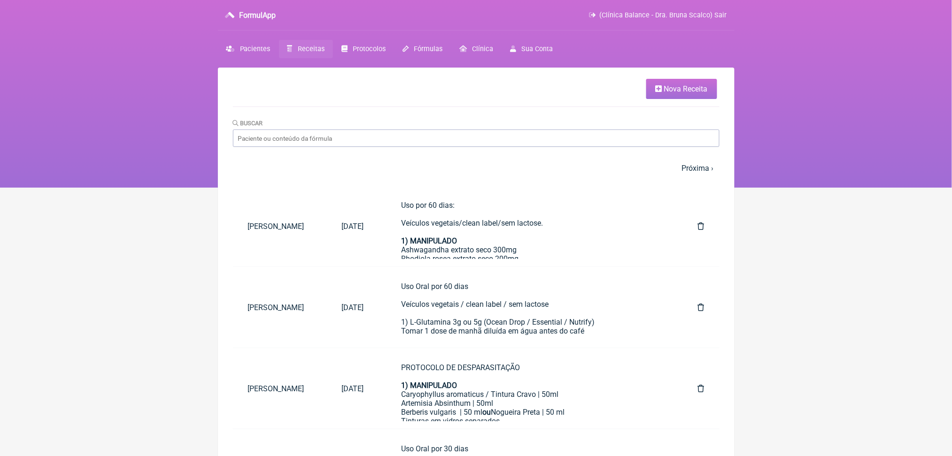
click at [703, 96] on link "Nova Receita" at bounding box center [681, 89] width 71 height 20
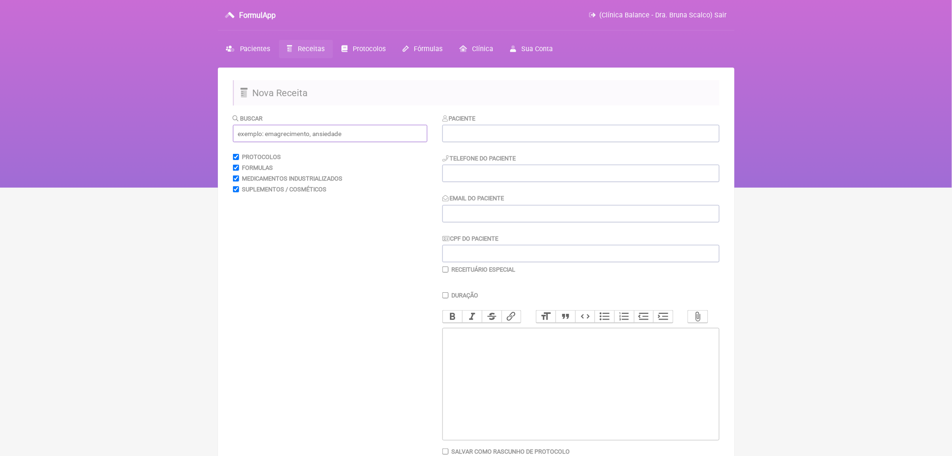
click at [385, 142] on input "text" at bounding box center [330, 133] width 194 height 17
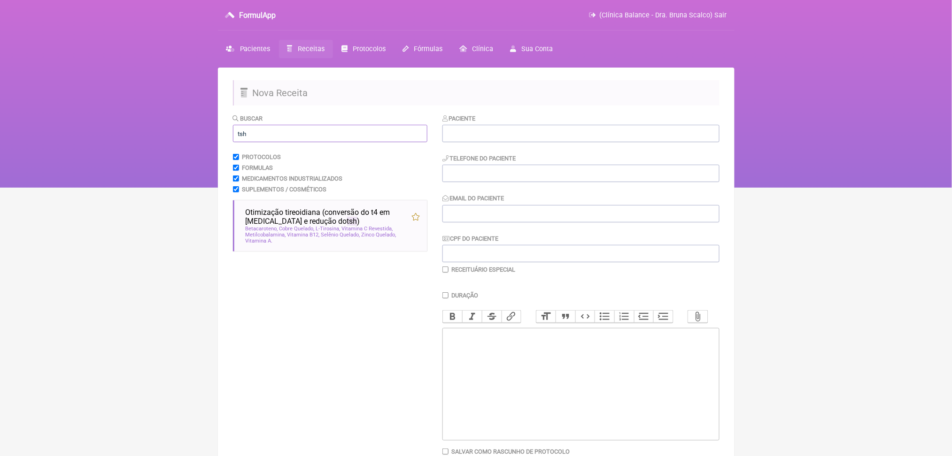
type input "tsh"
click at [154, 129] on nav "FormulApp (Clínica Balance - Dra. Bruna Scalco) Sair [GEOGRAPHIC_DATA] Receitas…" at bounding box center [476, 94] width 952 height 188
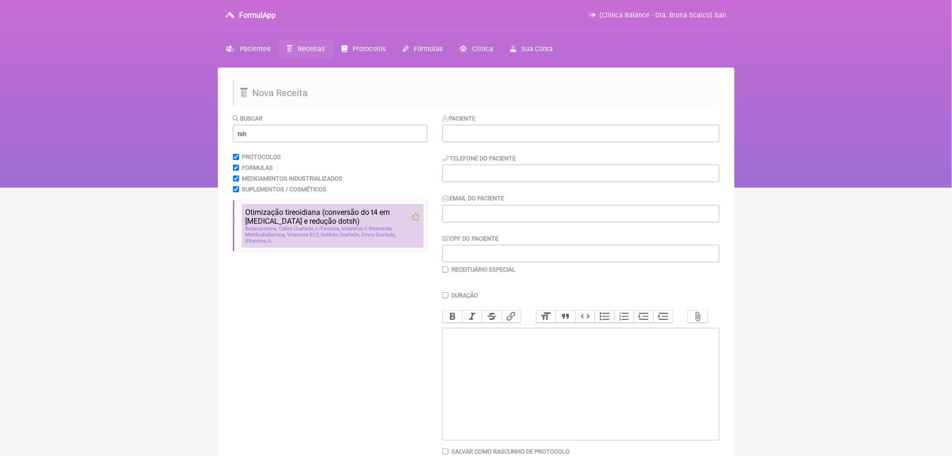
click at [348, 226] on span "tsh" at bounding box center [352, 221] width 10 height 9
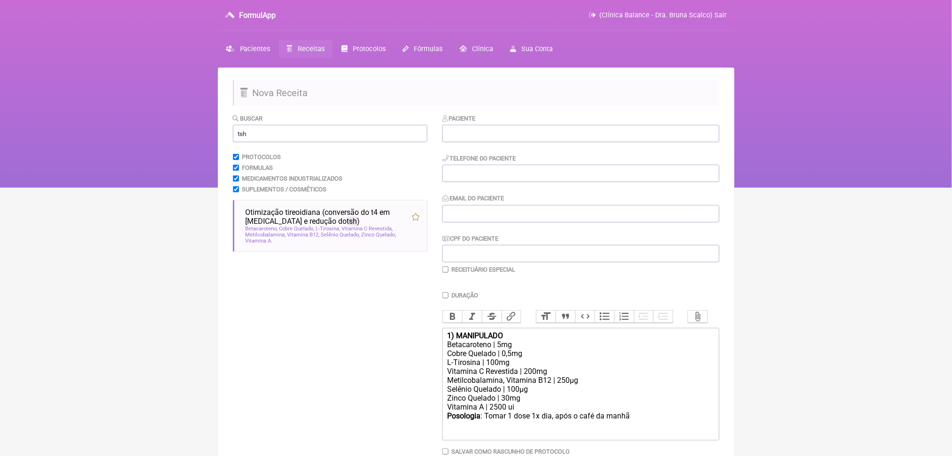
click at [131, 188] on html "FormulApp (Clínica Balance - Dra. Bruna Scalco) Sair Pacientes Receitas Protoco…" at bounding box center [476, 94] width 952 height 188
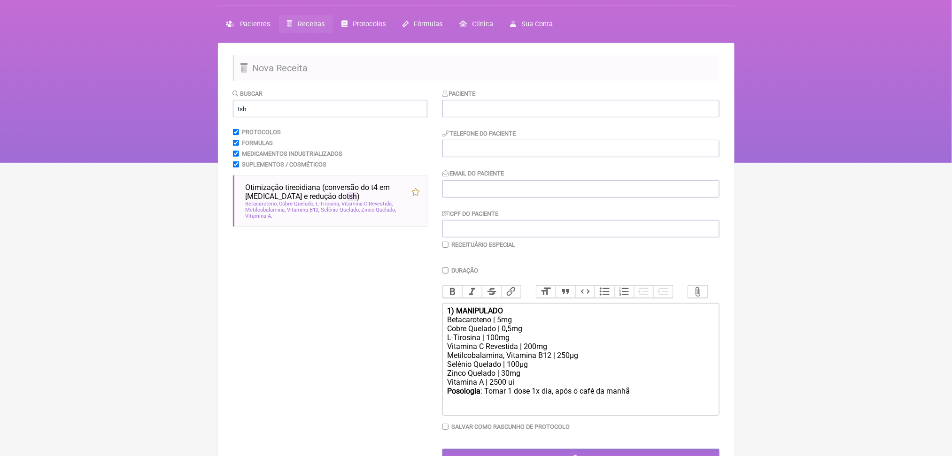
scroll to position [169, 0]
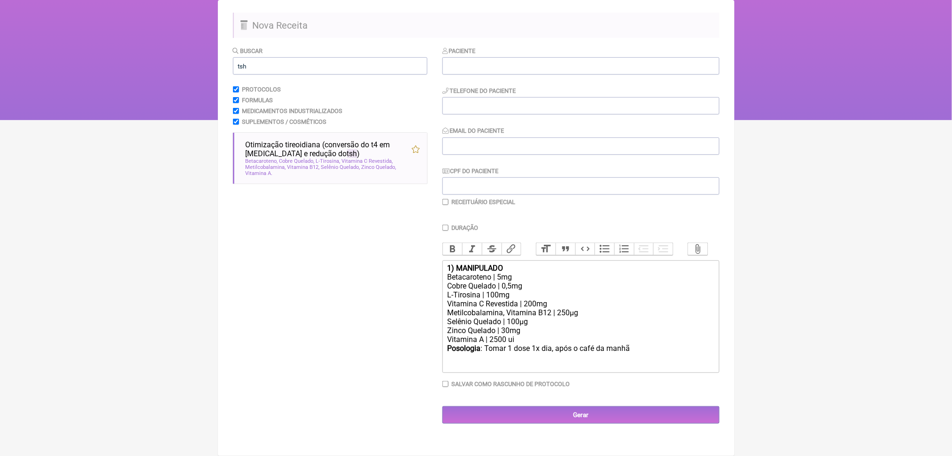
click at [484, 282] on div "Cobre Quelado | 0,5mg" at bounding box center [580, 286] width 267 height 9
click at [514, 273] on div "Betacaroteno | 5mg" at bounding box center [580, 277] width 267 height 9
click at [522, 282] on div "Cobre Quelado | 0,5mg" at bounding box center [580, 286] width 267 height 9
click at [506, 291] on div "L-Tirosina | 100mg" at bounding box center [580, 295] width 267 height 9
click at [520, 300] on div "Vitamina C Revestida | 200mg" at bounding box center [580, 304] width 267 height 9
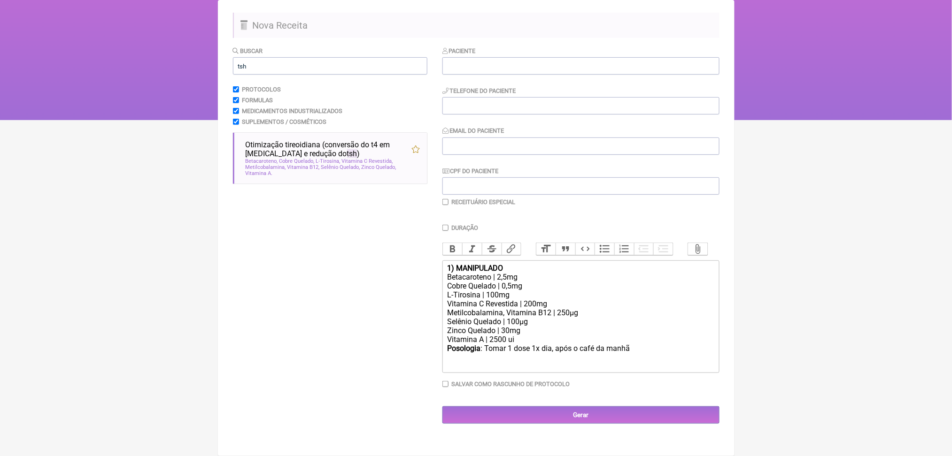
click at [546, 308] on div "Metilcobalamina, Vitamina B12 | 250µg" at bounding box center [580, 312] width 267 height 9
click at [544, 308] on div "Metilcobalamina | 250µg" at bounding box center [580, 312] width 267 height 9
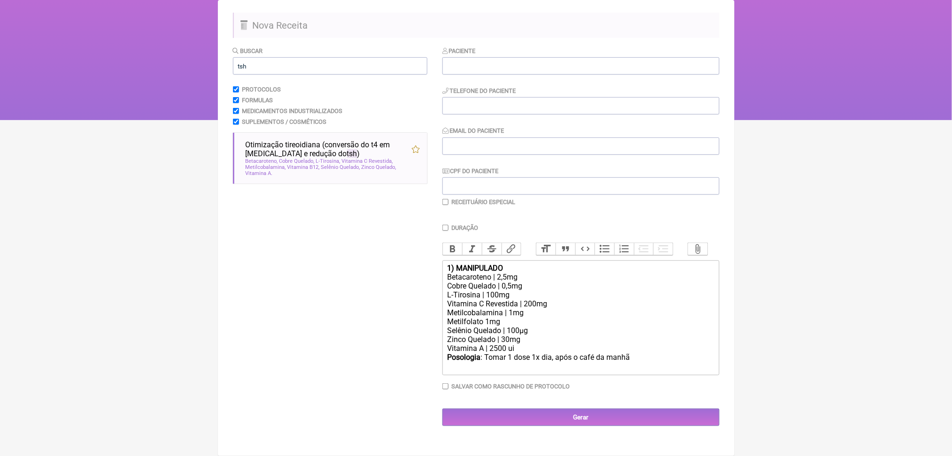
click at [537, 326] on div "Selênio Quelado | 100µg" at bounding box center [580, 330] width 267 height 9
click at [523, 344] on div "Vitamina A | 2500 ui" at bounding box center [580, 348] width 267 height 9
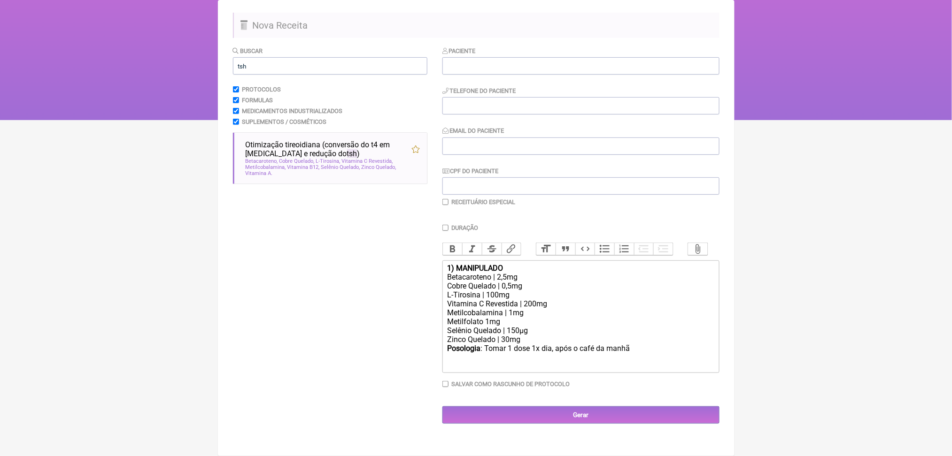
click at [558, 300] on div "Vitamina C Revestida | 200mg" at bounding box center [580, 304] width 267 height 9
type trix-editor "<div><strong>1) MANIPULADO</strong></div><div>Betacaroteno | 2,5mg</div><div>Co…"
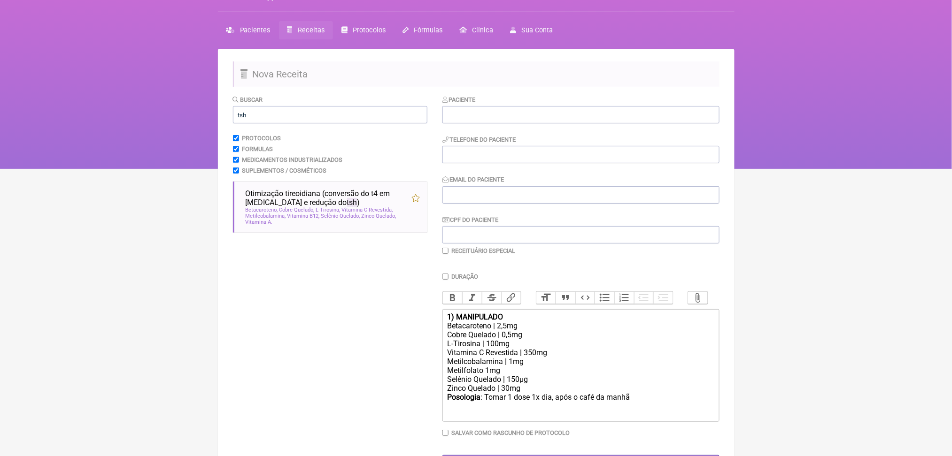
scroll to position [0, 0]
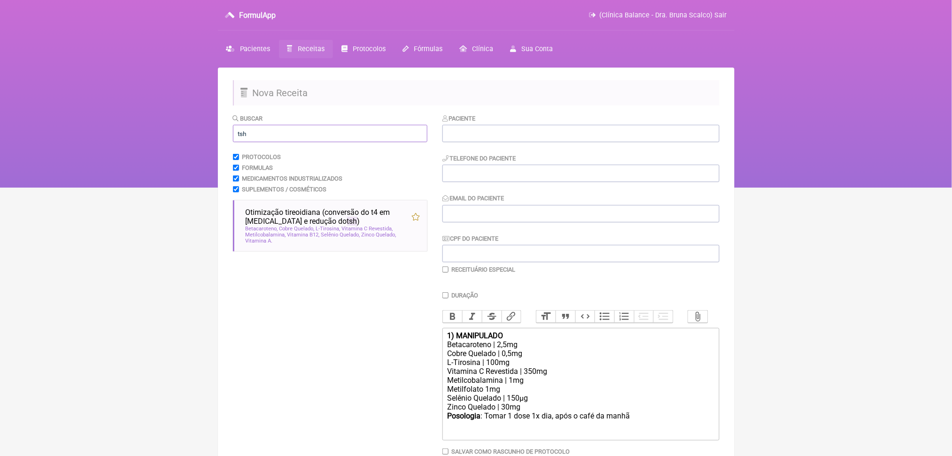
click at [277, 142] on input "tsh" at bounding box center [330, 133] width 194 height 17
type input "t"
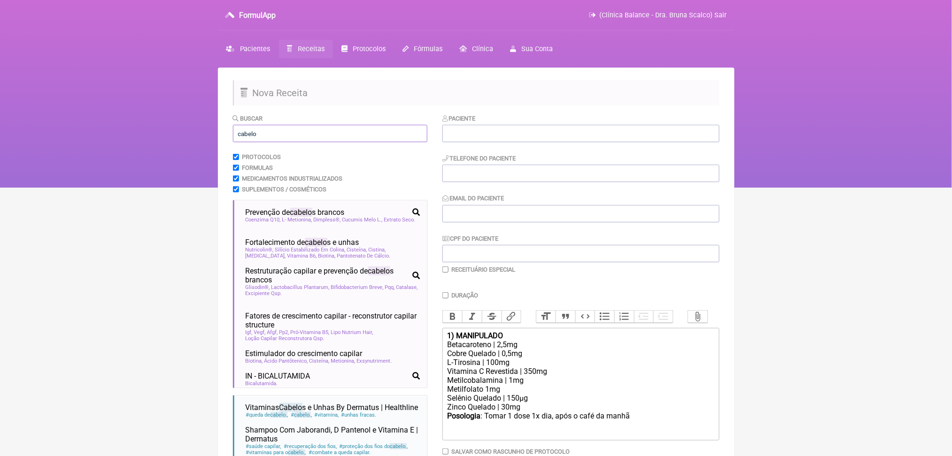
type input "cabelo"
click at [171, 188] on html "FormulApp (Clínica Balance - Dra. Bruna Scalco) Sair Pacientes Receitas Protoco…" at bounding box center [476, 94] width 952 height 188
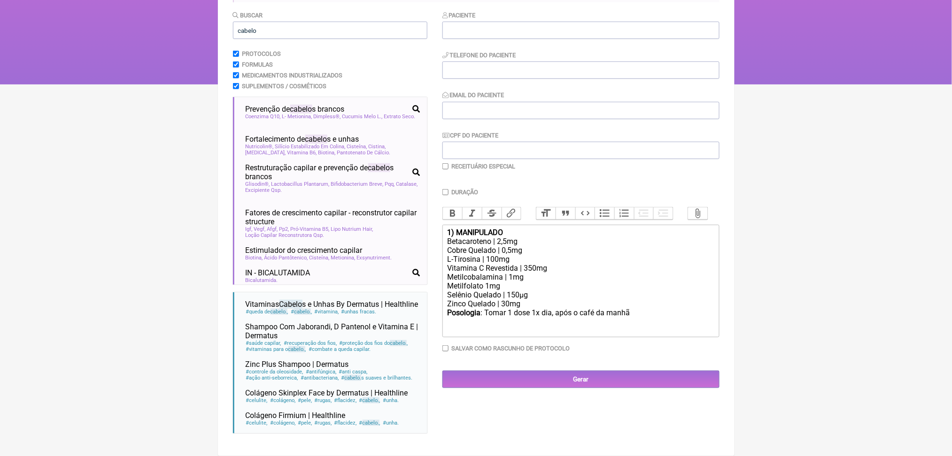
scroll to position [191, 0]
click at [322, 144] on span "Nutricolin®, Silício Estabilizado Em Colina" at bounding box center [296, 147] width 100 height 6
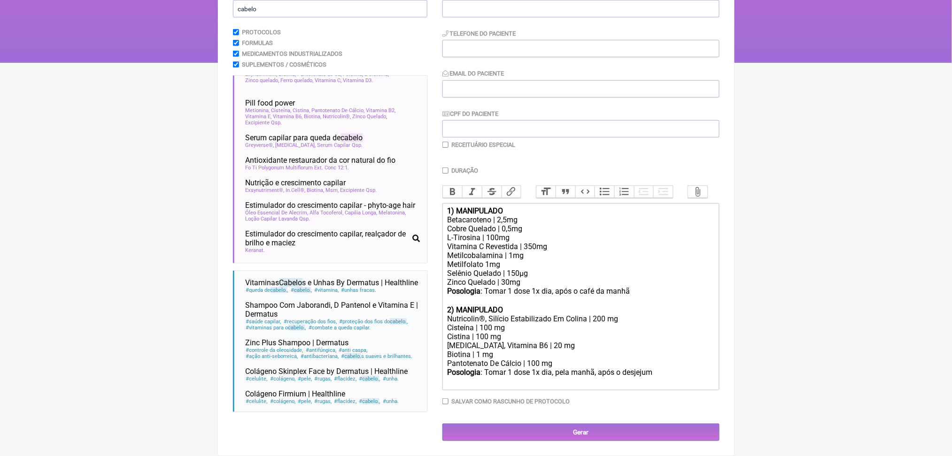
scroll to position [281, 0]
drag, startPoint x: 499, startPoint y: 302, endPoint x: 547, endPoint y: 307, distance: 48.6
click at [547, 341] on div "Piridoxina, Vitamina B6 | 20 mg" at bounding box center [580, 345] width 267 height 9
click at [511, 359] on div "Pantotenato De Cálcio | 100 mg" at bounding box center [580, 363] width 267 height 9
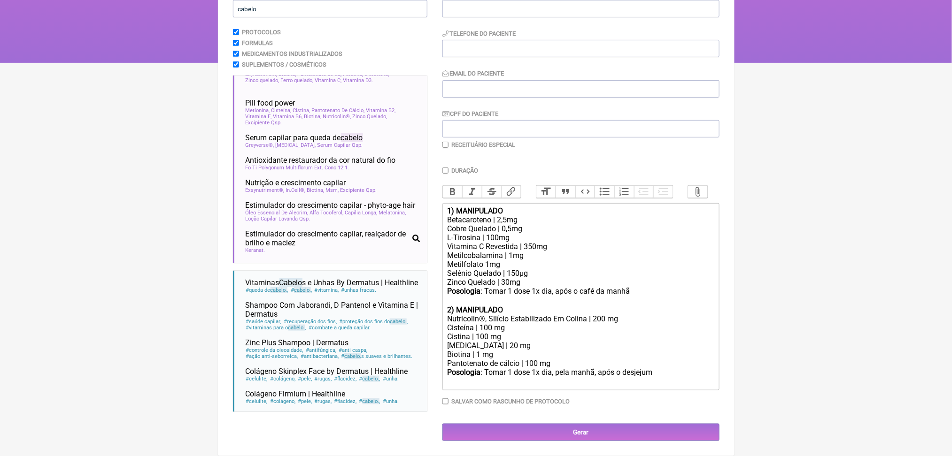
click at [500, 332] on div "Cistina | 100 mg" at bounding box center [580, 336] width 267 height 9
click at [522, 341] on div "Piridoxina | 20 mg" at bounding box center [580, 345] width 267 height 9
click at [644, 315] on div "Nutricolin®, Silício Estabilizado Em Colina | 200 mg" at bounding box center [580, 319] width 267 height 9
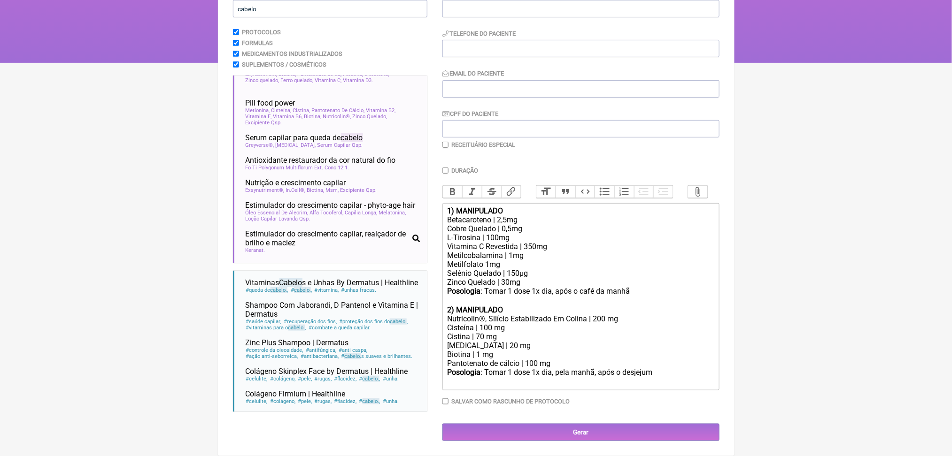
click at [497, 332] on div "Cistina | 70 mg" at bounding box center [580, 336] width 267 height 9
drag, startPoint x: 559, startPoint y: 234, endPoint x: 585, endPoint y: 235, distance: 26.3
click at [585, 287] on div "Posologia : Tomar 1 dose 1x dia, após o café da manhã ㅤ" at bounding box center [580, 296] width 267 height 19
click at [649, 287] on div "Posologia : Tomar 1 dose após o café da manhã ㅤ" at bounding box center [580, 296] width 267 height 19
type trix-editor "<div><strong>1) MANIPULADO</strong></div><div>Betacaroteno | 2,5mg</div><div>Co…"
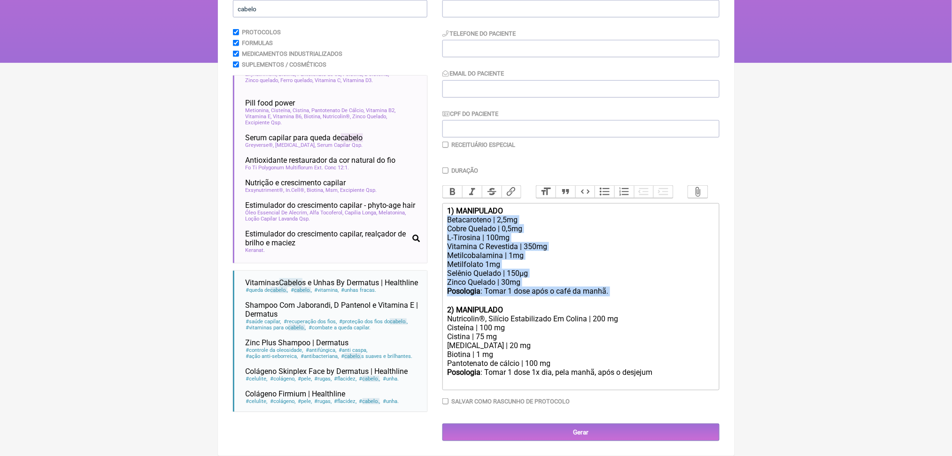
drag, startPoint x: 454, startPoint y: 144, endPoint x: 672, endPoint y: 232, distance: 235.0
click at [672, 232] on trix-editor "1) MANIPULADO Betacaroteno | 2,5mg Cobre Quelado | 0,5mg L-Tirosina | 100mg Vit…" at bounding box center [580, 296] width 277 height 187
copy trix-editor "Betacaroteno | 2,5mg Cobre Quelado | 0,5mg L-Tirosina | 100mg Vitamina C Revest…"
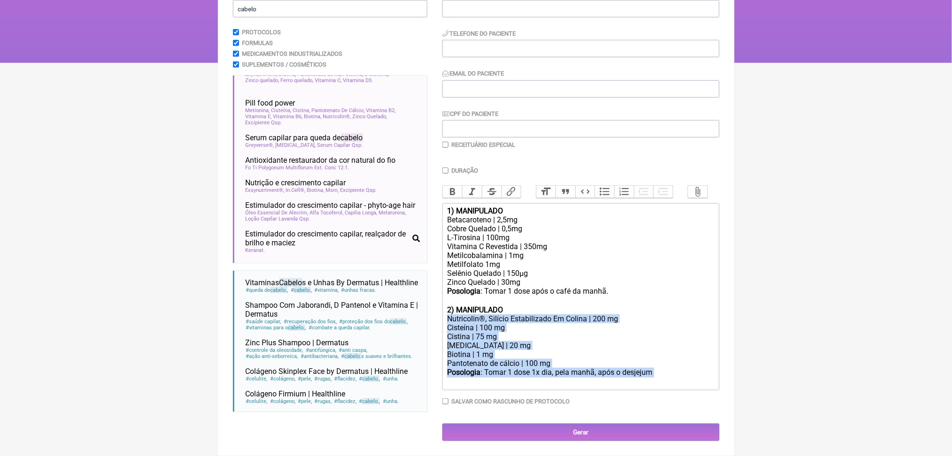
drag, startPoint x: 456, startPoint y: 271, endPoint x: 504, endPoint y: 349, distance: 91.5
click at [504, 349] on trix-editor "1) MANIPULADO Betacaroteno | 2,5mg Cobre Quelado | 0,5mg L-Tirosina | 100mg Vit…" at bounding box center [580, 296] width 277 height 187
copy trix-editor "Nutricolin®, Silício Estabilizado Em Colina | 200 mg Cisteína | 100 mg Cistina …"
